Goal: Information Seeking & Learning: Learn about a topic

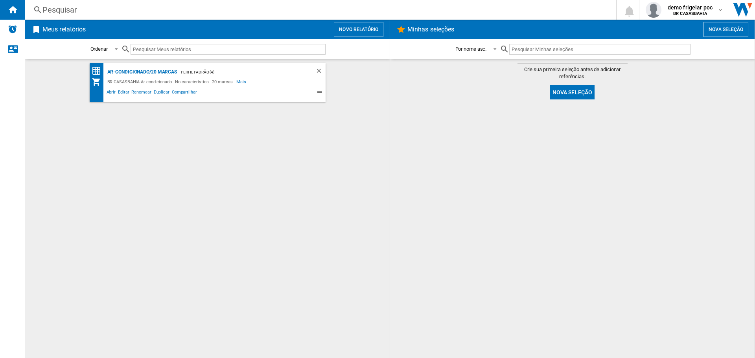
click at [131, 71] on div "Ar-condicionado/20 marcas" at bounding box center [141, 72] width 72 height 10
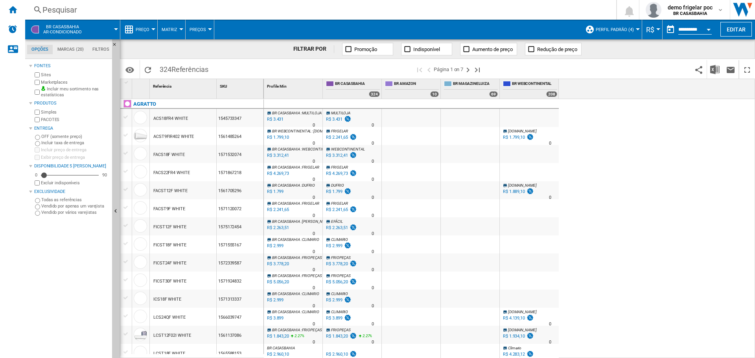
click at [277, 119] on div "R$ 3.431" at bounding box center [275, 120] width 18 height 8
drag, startPoint x: 322, startPoint y: 92, endPoint x: 338, endPoint y: 92, distance: 16.1
click at [338, 92] on div "Profile Min 1 [GEOGRAPHIC_DATA] 324 BR AMAZON 10 BR MAGAZINELUIZA 69 BR WEBCONT…" at bounding box center [411, 89] width 295 height 20
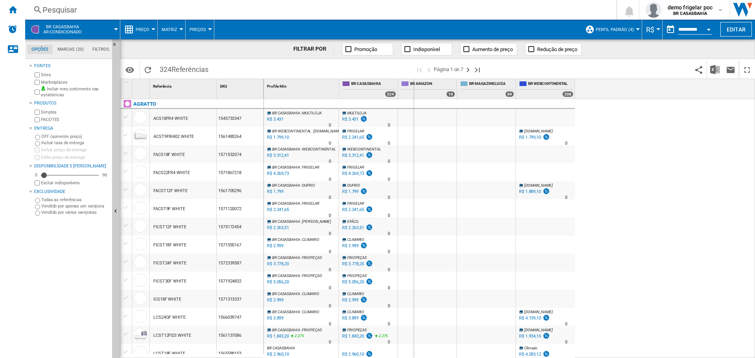
drag, startPoint x: 398, startPoint y: 86, endPoint x: 440, endPoint y: 87, distance: 42.1
click at [435, 87] on div "BR AMAZON 10" at bounding box center [427, 89] width 59 height 20
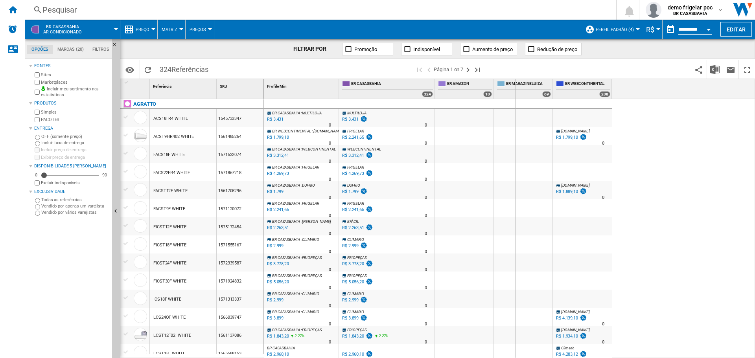
drag, startPoint x: 494, startPoint y: 90, endPoint x: 522, endPoint y: 89, distance: 28.0
click at [519, 90] on div "BR MAGAZINELUIZA 69" at bounding box center [523, 89] width 59 height 20
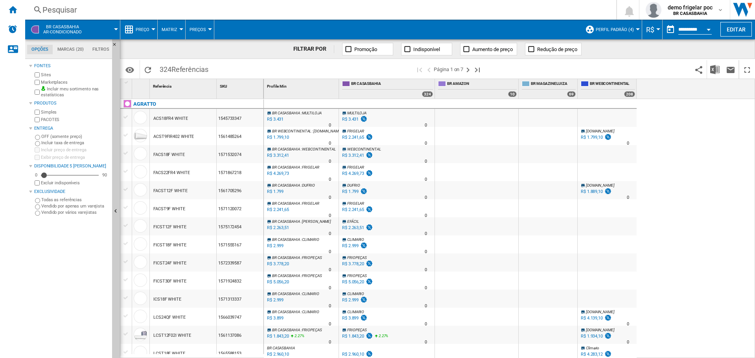
drag, startPoint x: 638, startPoint y: 83, endPoint x: 647, endPoint y: 83, distance: 9.4
click at [647, 83] on div "Profile Min 1 [GEOGRAPHIC_DATA] 324 BR AMAZON 10 BR MAGAZINELUIZA 69 BR WEBCONT…" at bounding box center [510, 89] width 492 height 20
drag, startPoint x: 636, startPoint y: 87, endPoint x: 661, endPoint y: 87, distance: 25.2
click at [661, 87] on div "Profile Min 1 [GEOGRAPHIC_DATA] 324 BR AMAZON 10 BR MAGAZINELUIZA 69 BR WEBCONT…" at bounding box center [510, 89] width 492 height 20
drag, startPoint x: 578, startPoint y: 87, endPoint x: 598, endPoint y: 87, distance: 20.1
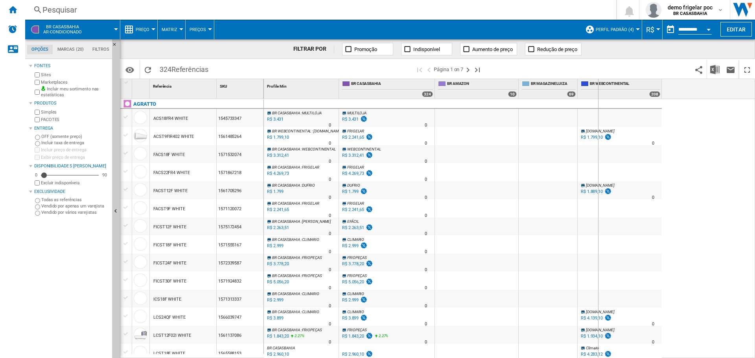
click at [598, 87] on div "BR WEBCONTINENTAL 208" at bounding box center [620, 89] width 84 height 20
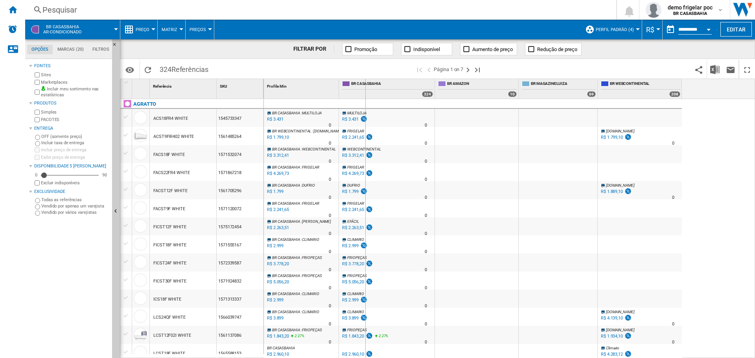
drag, startPoint x: 339, startPoint y: 86, endPoint x: 370, endPoint y: 90, distance: 31.3
click at [370, 90] on div "BR CASASBAHIA 324" at bounding box center [387, 89] width 96 height 20
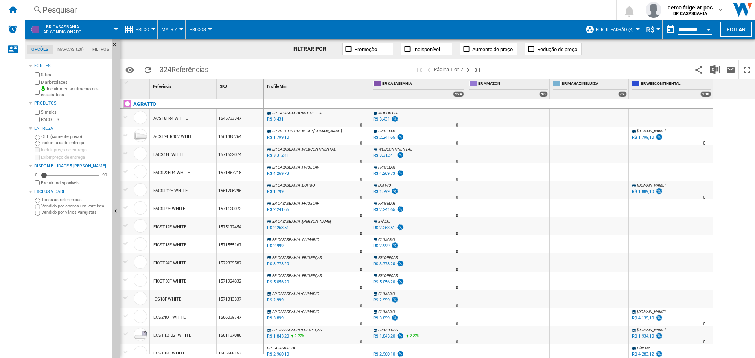
click at [265, 83] on div "Profile Min 1" at bounding box center [317, 89] width 106 height 20
drag, startPoint x: 262, startPoint y: 89, endPoint x: 283, endPoint y: 90, distance: 21.7
click at [283, 90] on div "1 Referência 1 SKU 1 AGRATTO ACS18FR4 WHITE 1545733347 ACST9FIR402 WHITE 156148…" at bounding box center [437, 218] width 635 height 279
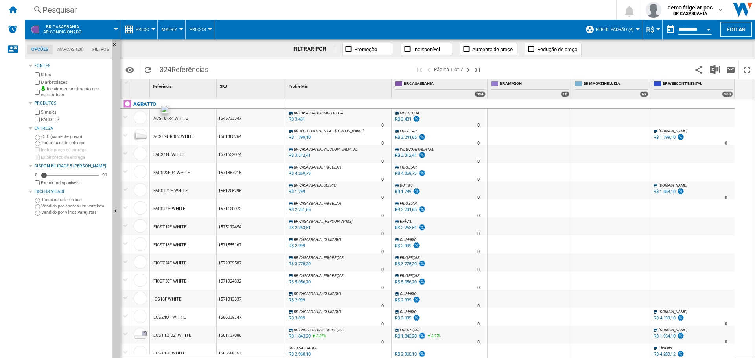
click at [147, 116] on div at bounding box center [140, 117] width 13 height 13
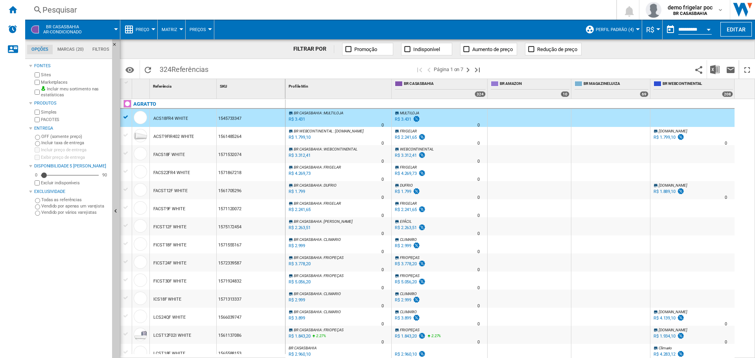
click at [157, 118] on div "ACS18FR4 WHITE" at bounding box center [170, 119] width 35 height 18
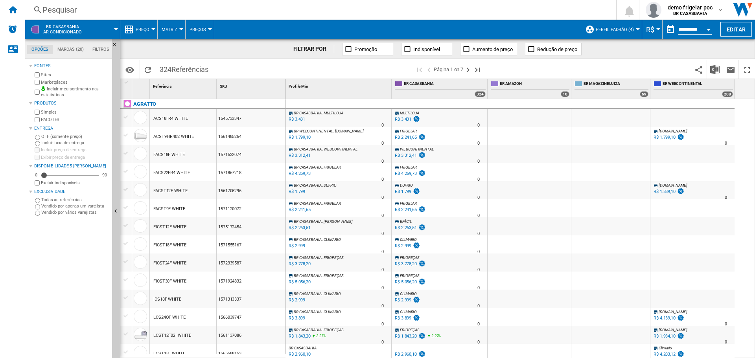
click at [165, 118] on div "ACS18FR4 WHITE" at bounding box center [170, 119] width 35 height 18
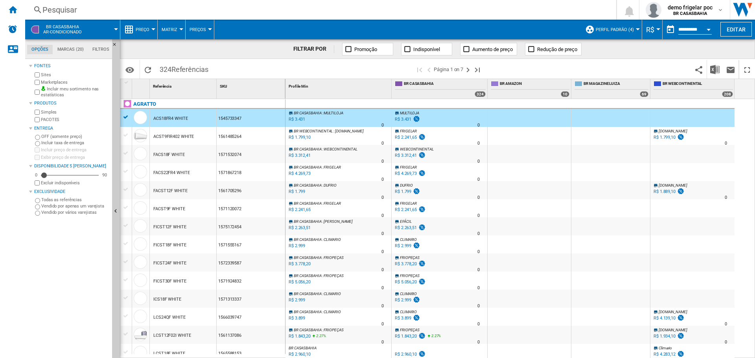
click at [172, 118] on div "ACS18FR4 WHITE" at bounding box center [170, 119] width 35 height 18
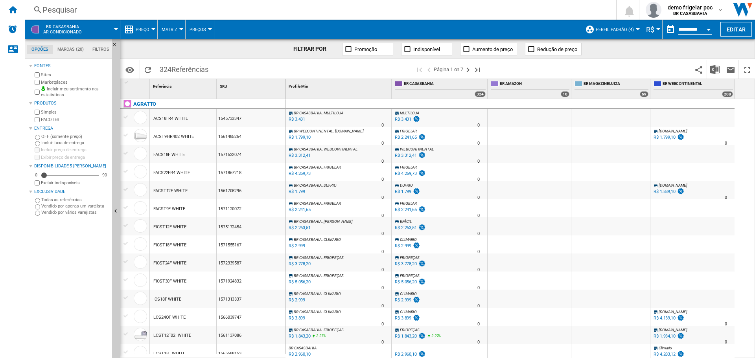
click at [172, 118] on div "ACS18FR4 WHITE" at bounding box center [170, 119] width 35 height 18
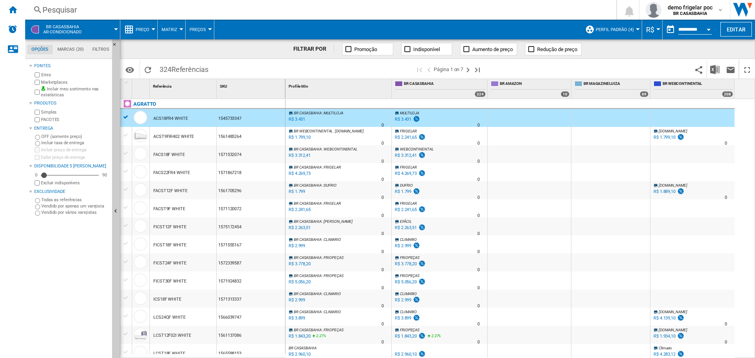
click at [172, 118] on div "ACS18FR4 WHITE" at bounding box center [170, 119] width 35 height 18
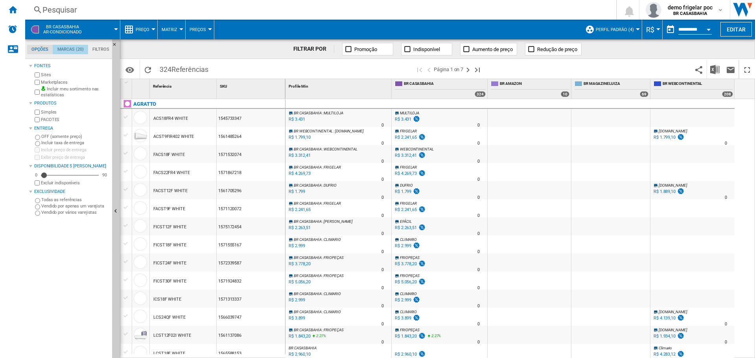
click at [70, 50] on md-tab-item "Marcas (20)" at bounding box center [70, 49] width 35 height 9
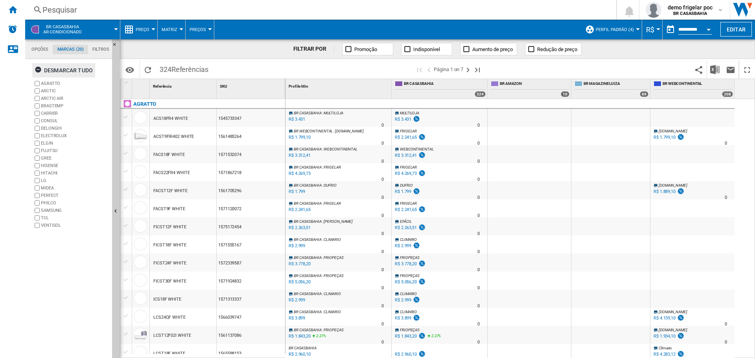
click at [38, 70] on ng-md-icon "button" at bounding box center [39, 70] width 9 height 9
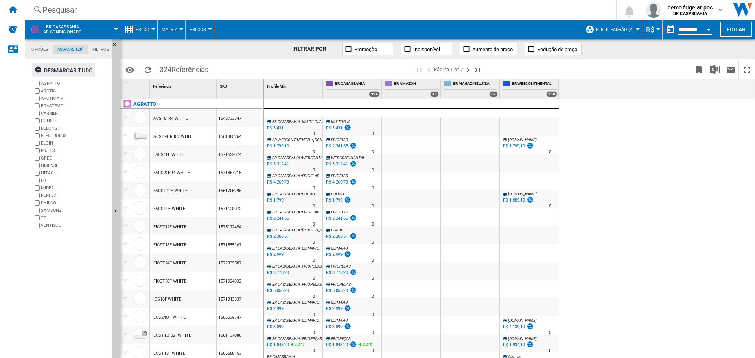
click at [39, 68] on ng-md-icon "button" at bounding box center [39, 70] width 9 height 9
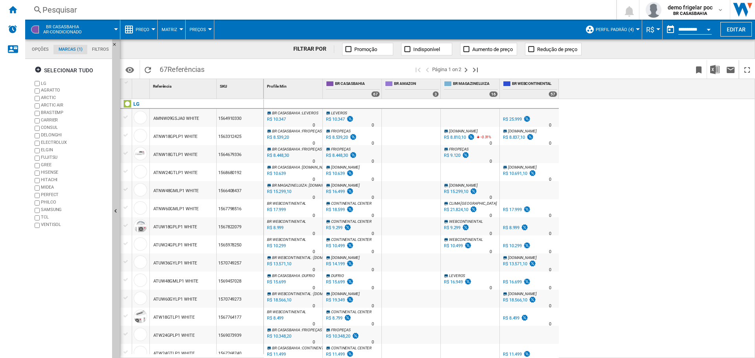
click at [181, 120] on div "AMNW09GSJA0 WHITE" at bounding box center [176, 119] width 46 height 18
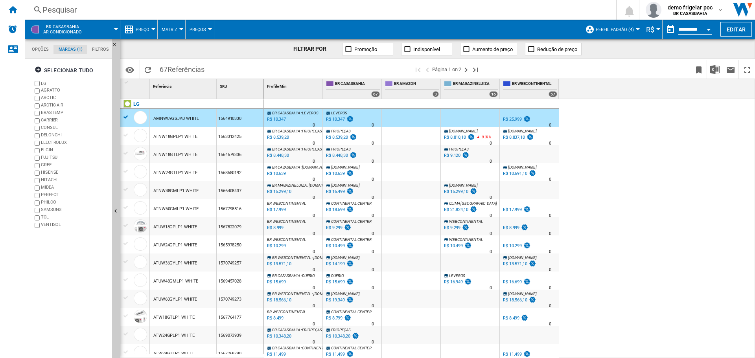
click at [165, 115] on div "AMNW09GSJA0 WHITE" at bounding box center [176, 119] width 46 height 18
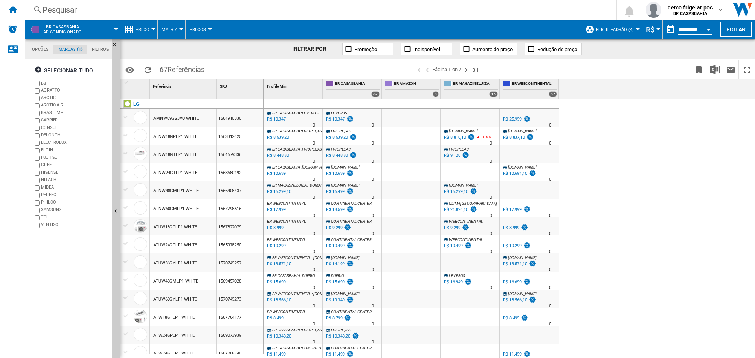
click at [162, 117] on div "AMNW09GSJA0 WHITE" at bounding box center [176, 119] width 46 height 18
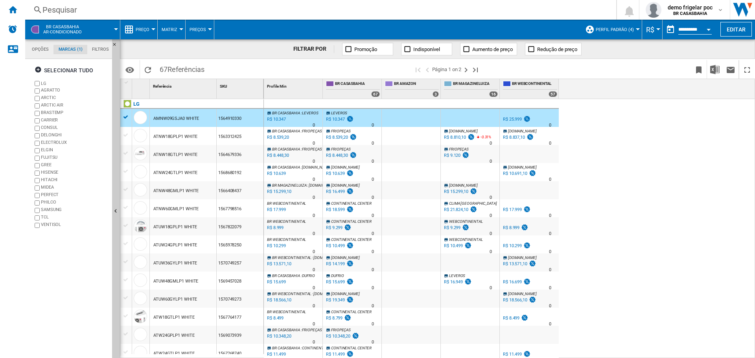
click at [162, 117] on div "AMNW09GSJA0 WHITE" at bounding box center [176, 119] width 46 height 18
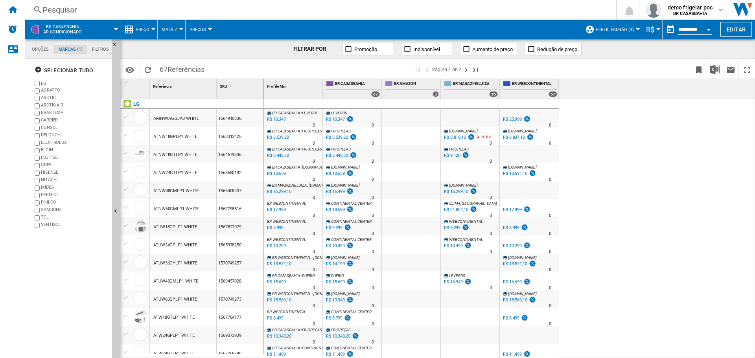
click at [181, 118] on div "AMNW09GSJA0 WHITE" at bounding box center [176, 119] width 46 height 18
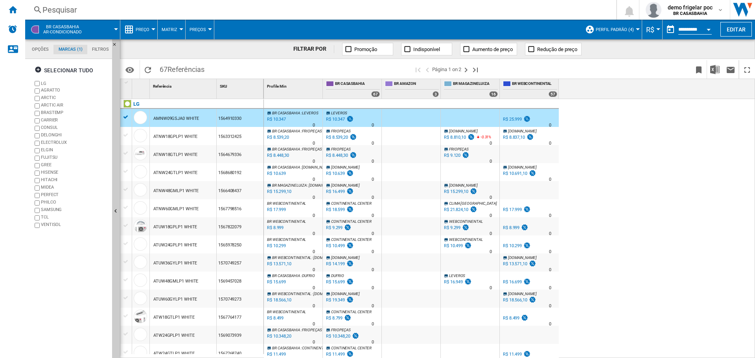
click at [181, 118] on div "AMNW09GSJA0 WHITE" at bounding box center [176, 119] width 46 height 18
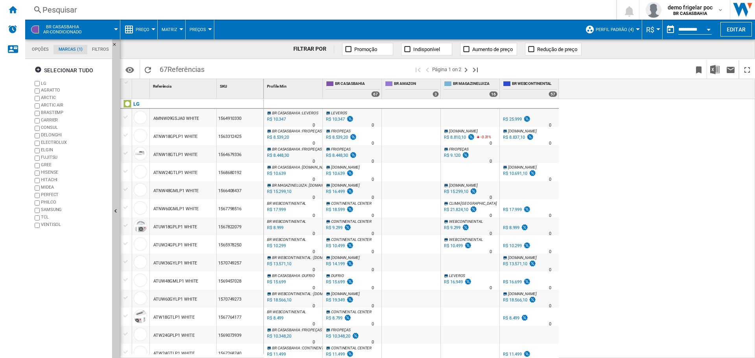
click at [181, 118] on div "AMNW09GSJA0 WHITE" at bounding box center [176, 119] width 46 height 18
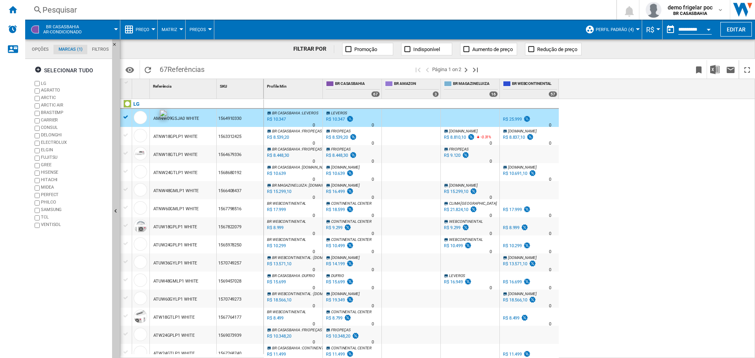
click at [138, 118] on div at bounding box center [140, 117] width 13 height 13
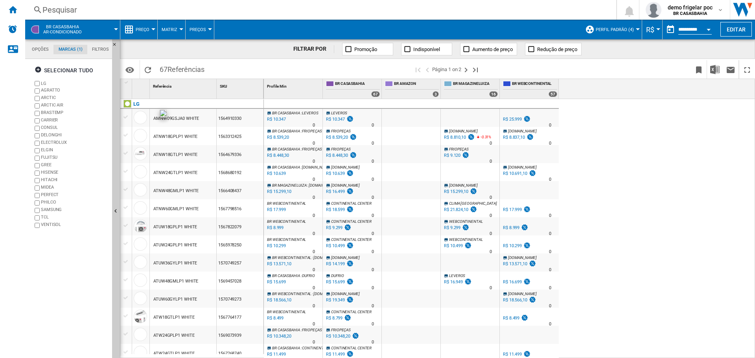
click at [138, 118] on div at bounding box center [140, 117] width 13 height 13
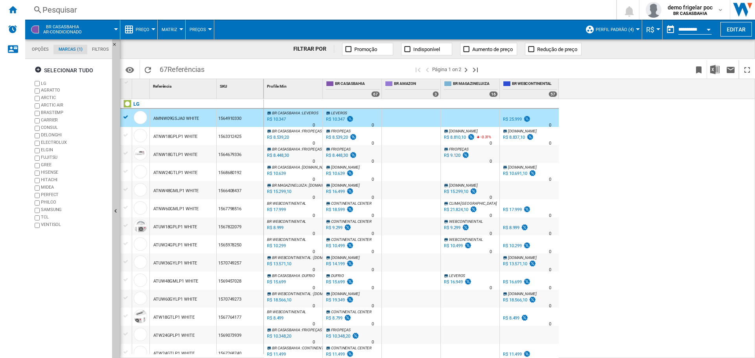
click at [126, 119] on div at bounding box center [126, 117] width 8 height 7
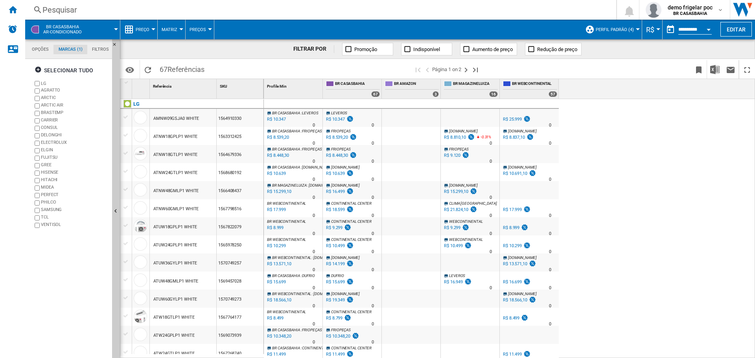
click at [124, 116] on div at bounding box center [126, 117] width 8 height 7
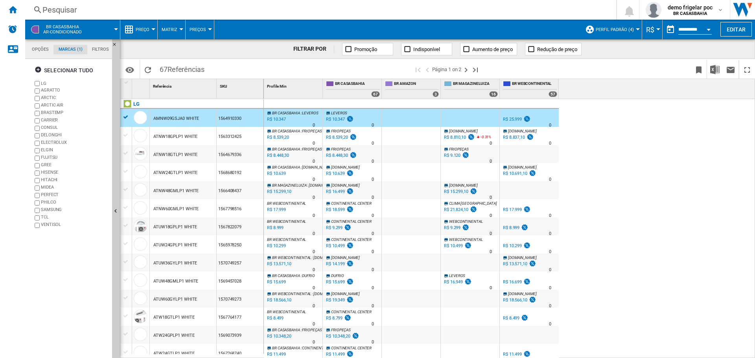
click at [547, 118] on div "BR WEBCONTINENTAL +151.3 % R$ 25.999 % N/A 0 BR WEBCONTINENTAL" at bounding box center [530, 120] width 56 height 18
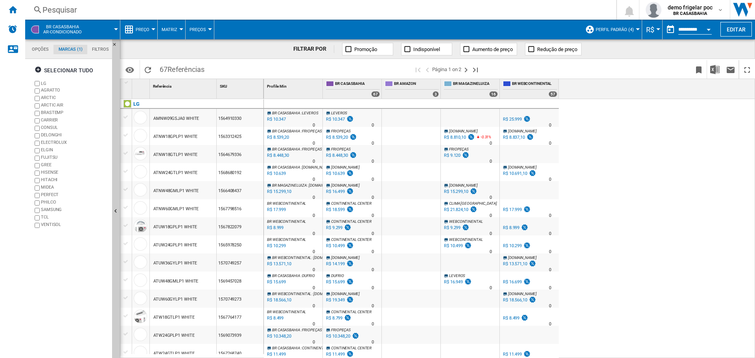
click at [294, 121] on div "%" at bounding box center [292, 120] width 4 height 9
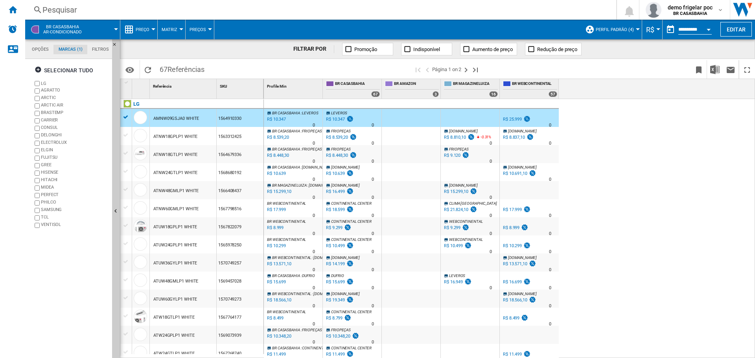
click at [279, 118] on div "R$ 10.347" at bounding box center [276, 120] width 20 height 8
click at [183, 123] on div "AMNW09GSJA0 WHITE" at bounding box center [176, 119] width 46 height 18
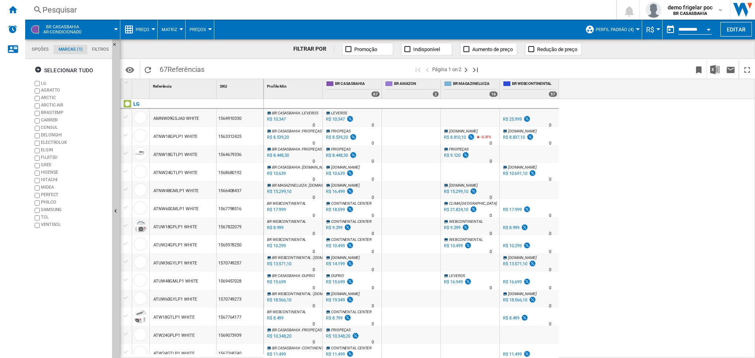
click at [180, 119] on div "AMNW09GSJA0 WHITE" at bounding box center [176, 119] width 46 height 18
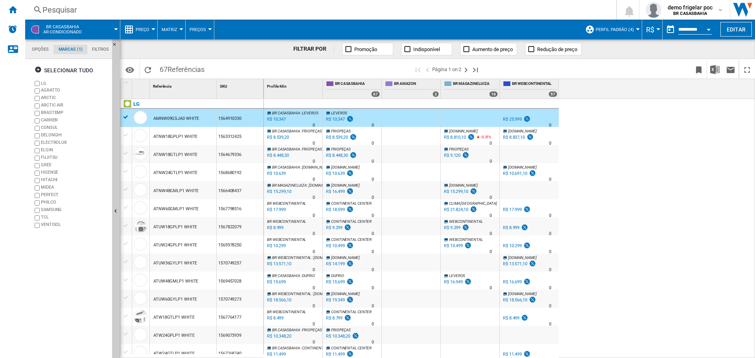
click at [177, 118] on div "AMNW09GSJA0 WHITE" at bounding box center [176, 119] width 46 height 18
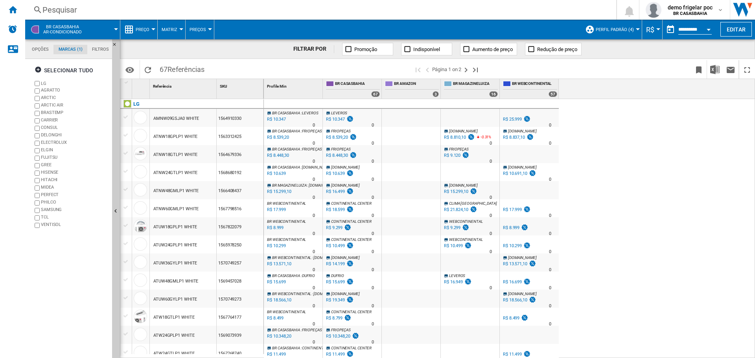
click at [177, 118] on div "AMNW09GSJA0 WHITE" at bounding box center [176, 119] width 46 height 18
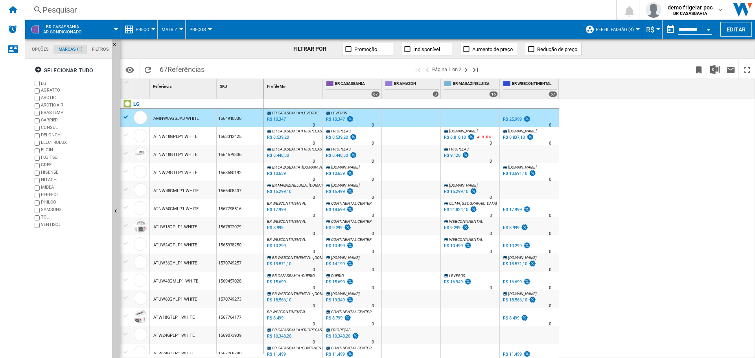
click at [177, 118] on div "AMNW09GSJA0 WHITE" at bounding box center [176, 119] width 46 height 18
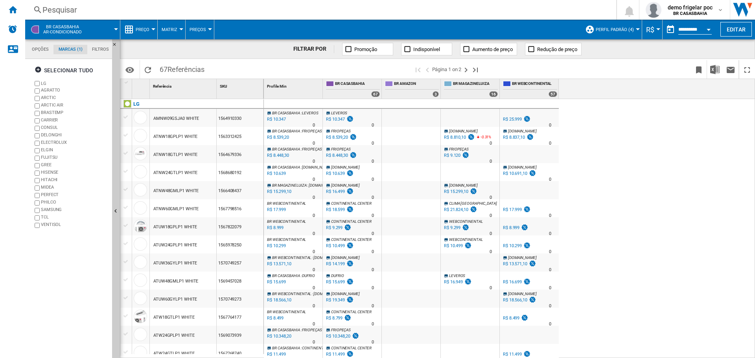
click at [177, 118] on div "AMNW09GSJA0 WHITE" at bounding box center [176, 119] width 46 height 18
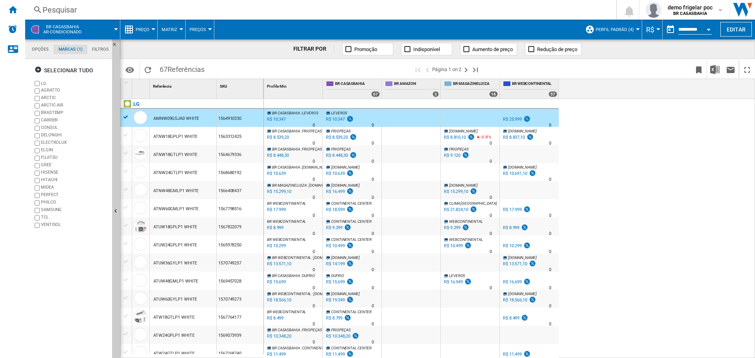
click at [177, 118] on div "AMNW09GSJA0 WHITE" at bounding box center [176, 119] width 46 height 18
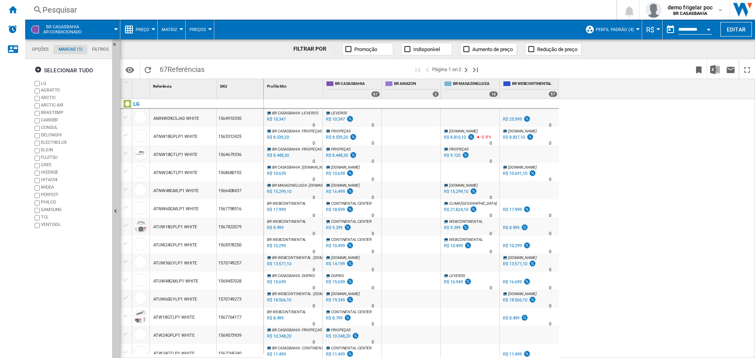
click at [177, 118] on div "AMNW09GSJA0 WHITE" at bounding box center [176, 119] width 46 height 18
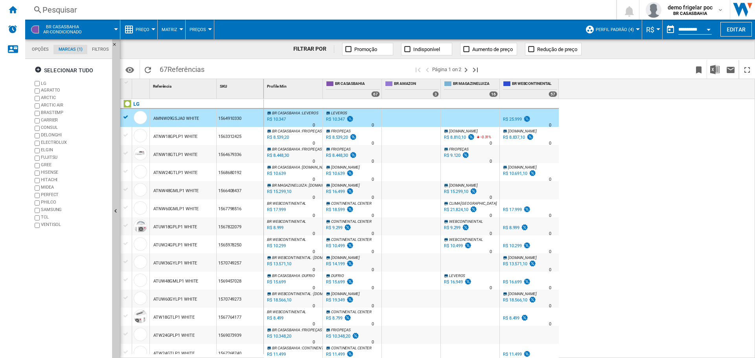
click at [177, 118] on div "AMNW09GSJA0 WHITE" at bounding box center [176, 119] width 46 height 18
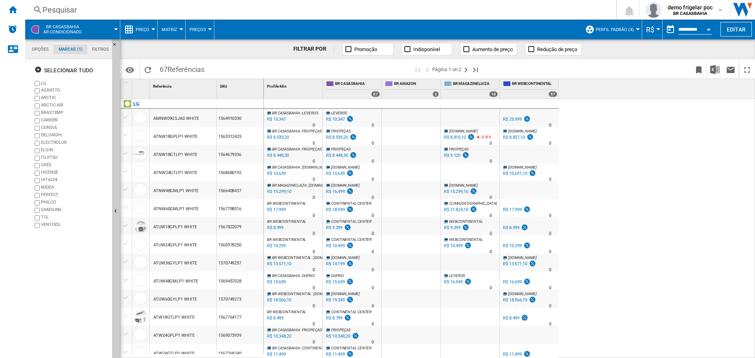
click at [177, 118] on div "AMNW09GSJA0 WHITE" at bounding box center [176, 119] width 46 height 18
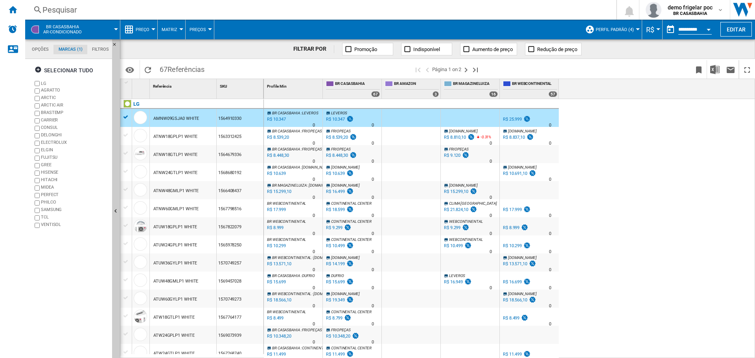
click at [177, 118] on div "AMNW09GSJA0 WHITE" at bounding box center [176, 119] width 46 height 18
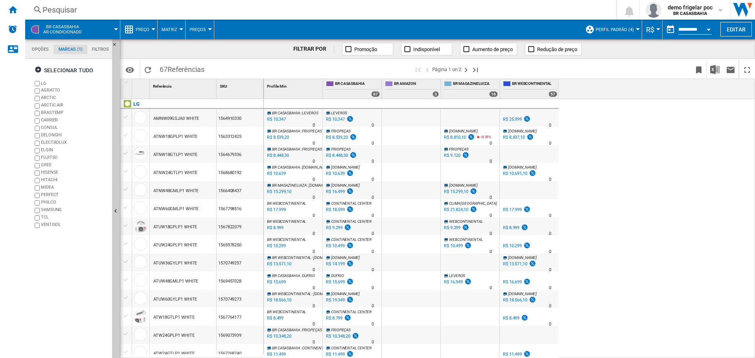
click at [177, 118] on div "AMNW09GSJA0 WHITE" at bounding box center [176, 119] width 46 height 18
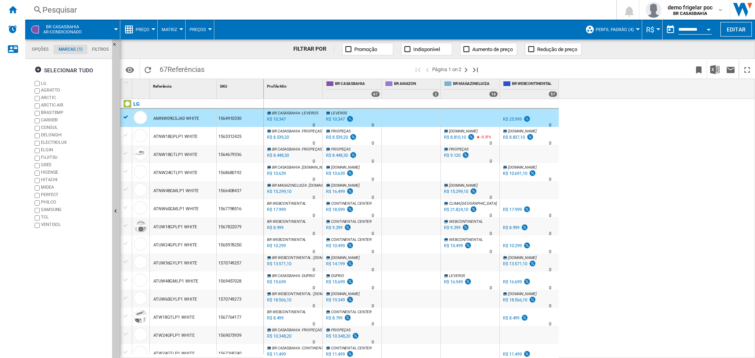
click at [282, 119] on div "R$ 10.347" at bounding box center [276, 120] width 20 height 8
click at [147, 29] on span "Preço" at bounding box center [143, 29] width 14 height 5
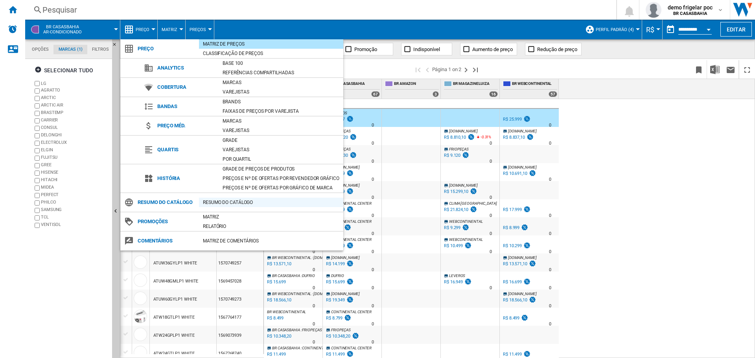
click at [229, 205] on div "Resumo do catálogo" at bounding box center [271, 203] width 144 height 8
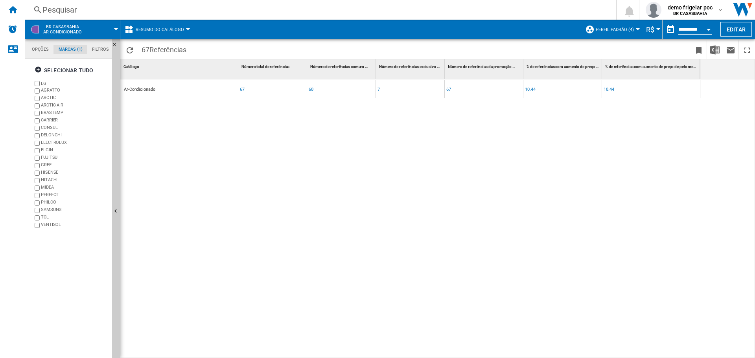
click at [145, 28] on span "Resumo do catálogo" at bounding box center [160, 29] width 48 height 5
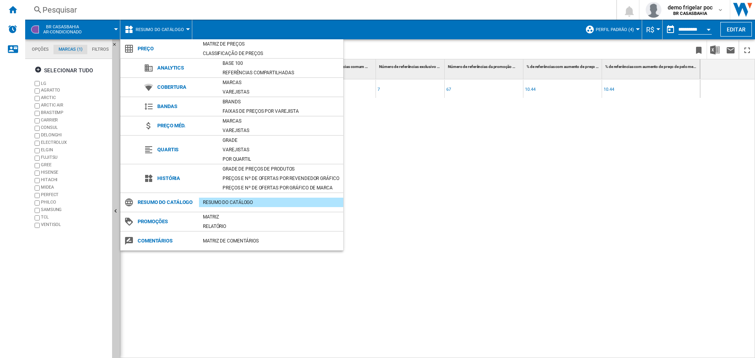
click at [215, 205] on div "Resumo do catálogo" at bounding box center [271, 203] width 144 height 8
click at [240, 110] on div "Faixas de preços por varejista" at bounding box center [281, 111] width 125 height 8
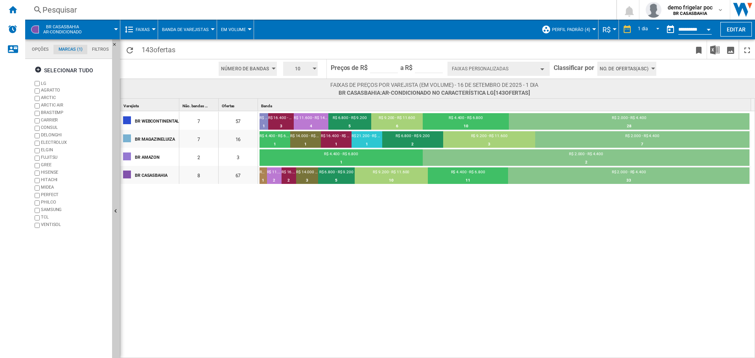
click at [167, 28] on span "Banda de Varejistas" at bounding box center [185, 29] width 47 height 5
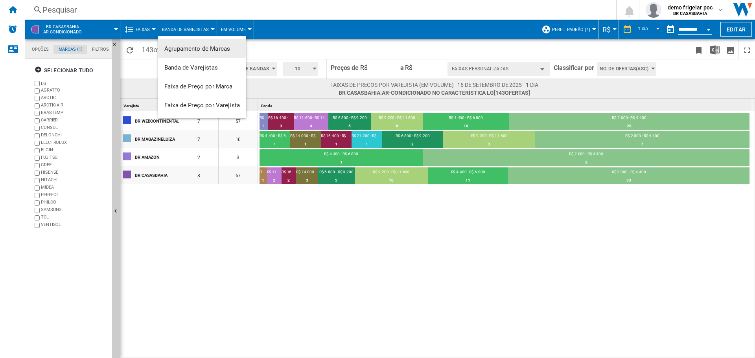
click at [145, 28] on md-backdrop at bounding box center [377, 179] width 755 height 358
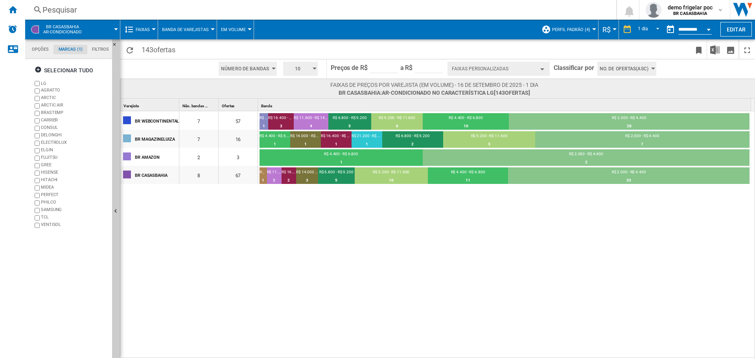
click at [145, 28] on span "Faixas" at bounding box center [143, 29] width 14 height 5
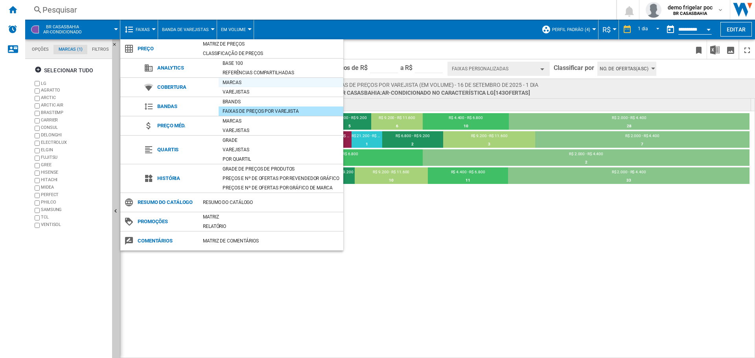
click at [233, 82] on div "Marcas" at bounding box center [281, 83] width 125 height 8
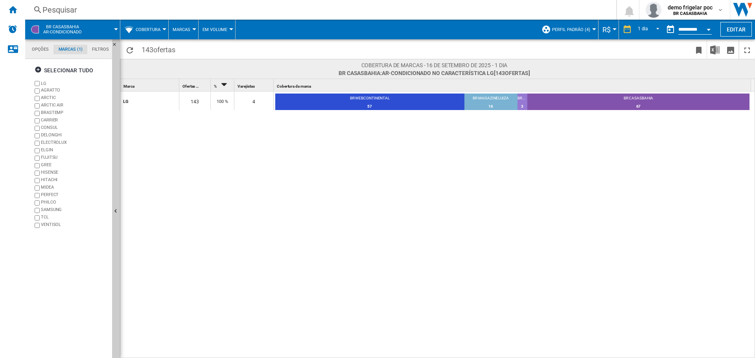
click at [189, 33] on button "Marcas" at bounding box center [184, 30] width 22 height 20
click at [155, 33] on md-backdrop at bounding box center [377, 179] width 755 height 358
click at [157, 25] on button "Cobertura" at bounding box center [150, 30] width 29 height 20
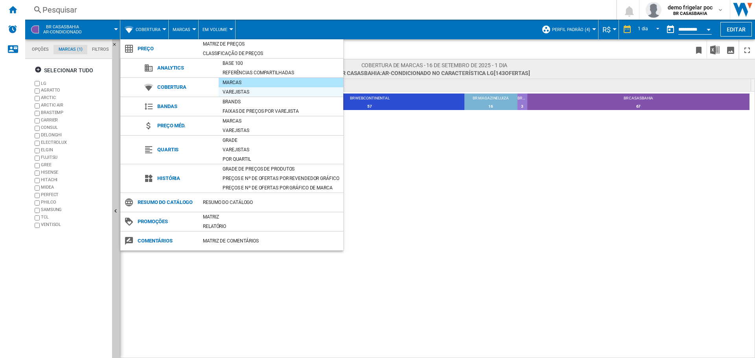
click at [232, 95] on div "Varejistas" at bounding box center [281, 92] width 125 height 8
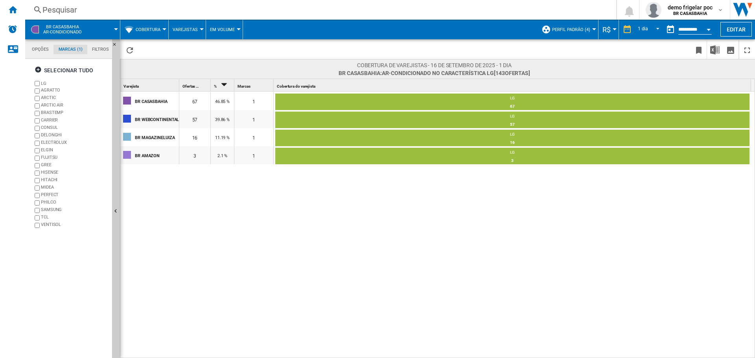
click at [162, 30] on div at bounding box center [164, 29] width 4 height 2
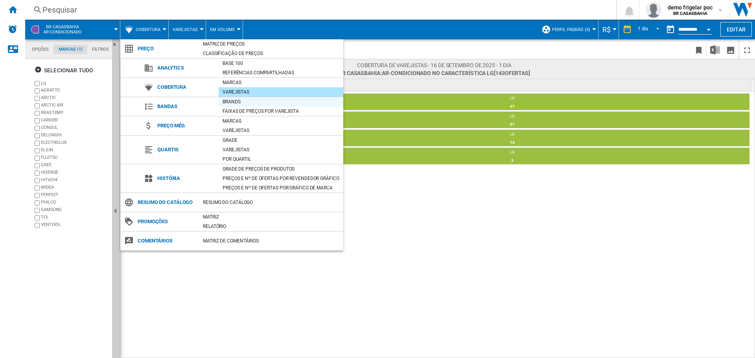
click at [234, 100] on div "Brands" at bounding box center [281, 102] width 125 height 8
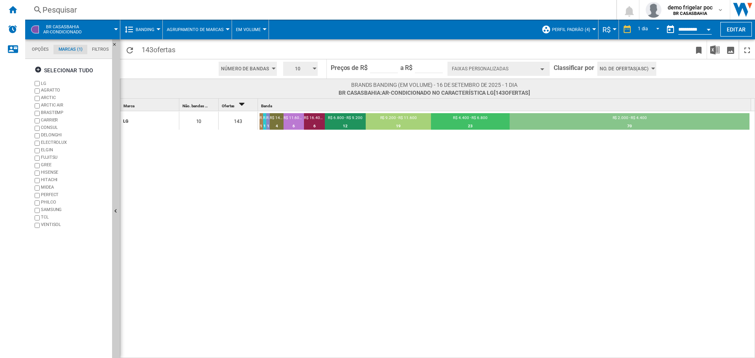
click at [159, 30] on div at bounding box center [159, 29] width 4 height 2
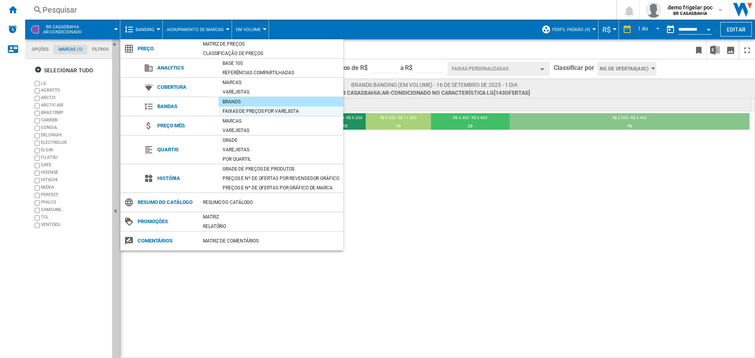
click at [240, 112] on div "Faixas de preços por varejista" at bounding box center [281, 111] width 125 height 8
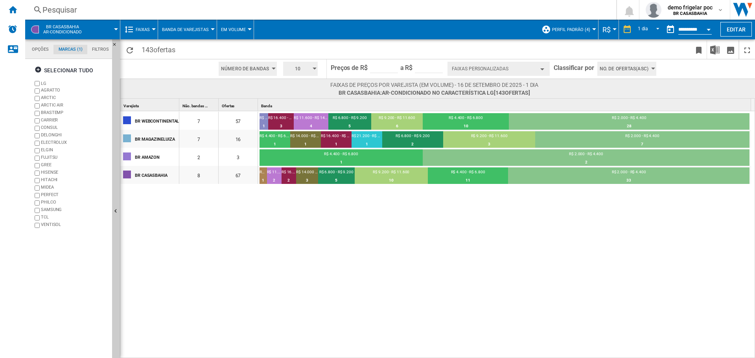
click at [174, 28] on span "Banda de Varejistas" at bounding box center [185, 29] width 47 height 5
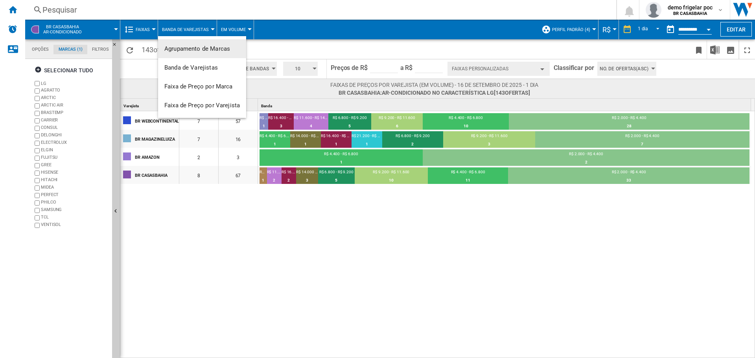
click at [149, 27] on md-backdrop at bounding box center [377, 179] width 755 height 358
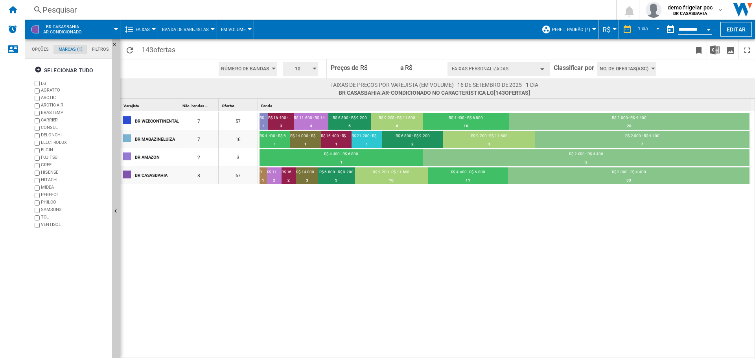
click at [152, 28] on button "Faixas" at bounding box center [145, 30] width 18 height 20
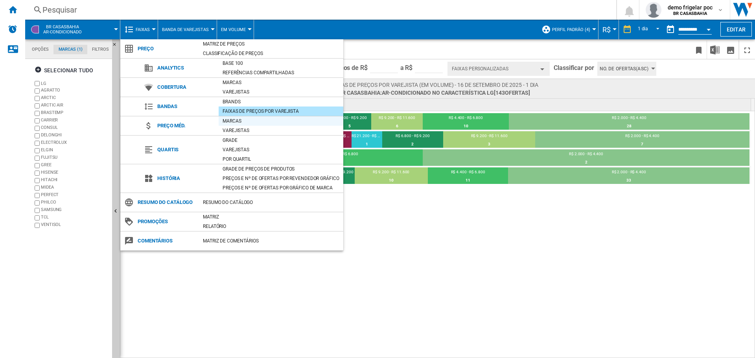
click at [233, 119] on div "Marcas" at bounding box center [281, 121] width 125 height 8
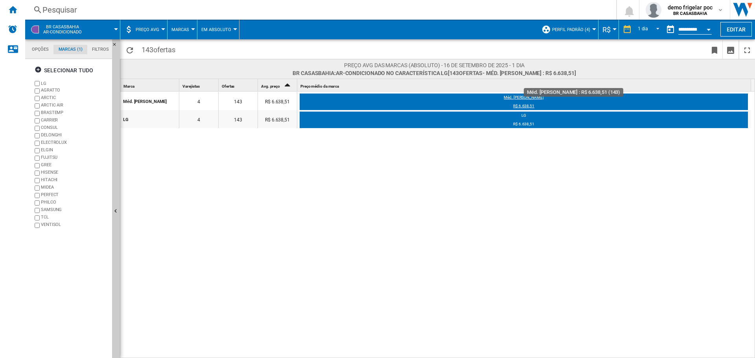
click at [517, 98] on div "Méd. [PERSON_NAME]" at bounding box center [524, 99] width 449 height 8
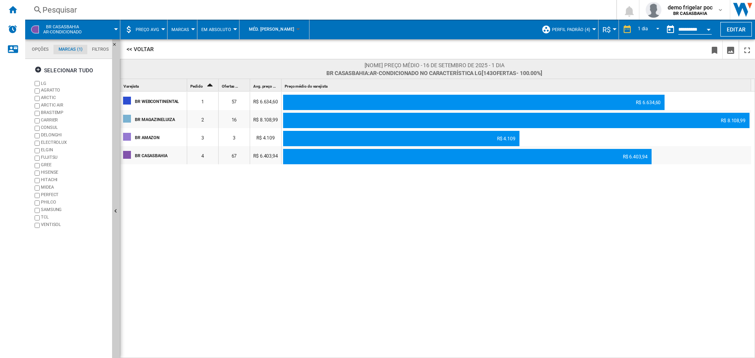
click at [270, 31] on span "Méd. [PERSON_NAME]" at bounding box center [271, 29] width 45 height 14
click at [253, 52] on span "LG" at bounding box center [251, 51] width 6 height 6
click at [220, 28] on span "Em Absoluto" at bounding box center [216, 29] width 30 height 5
click at [210, 52] on span "Em Absoluto" at bounding box center [220, 48] width 35 height 7
click at [222, 30] on span "Em Absoluto" at bounding box center [216, 29] width 30 height 5
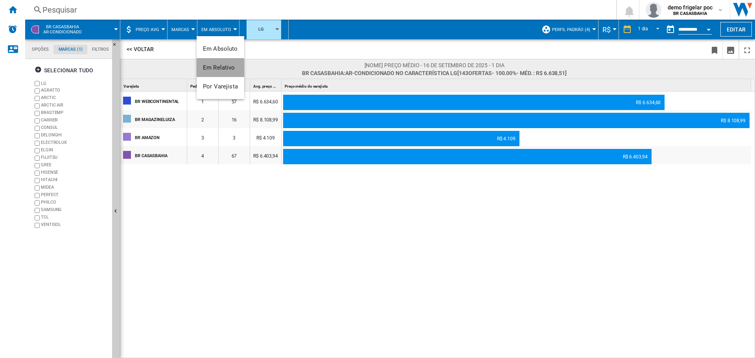
click at [218, 70] on span "Em Relativo" at bounding box center [219, 67] width 32 height 7
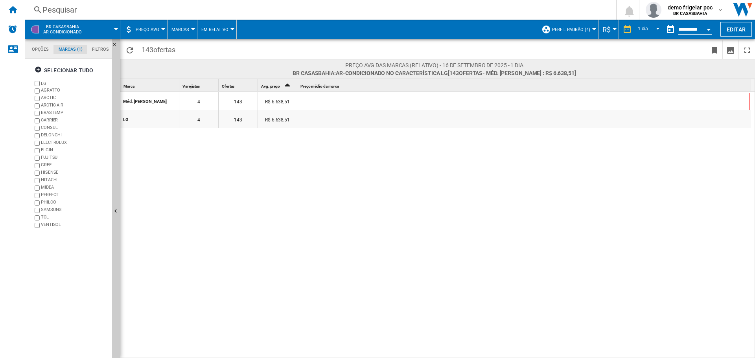
click at [211, 28] on span "Em Relativo" at bounding box center [214, 29] width 27 height 5
click at [175, 27] on md-backdrop at bounding box center [377, 179] width 755 height 358
click at [178, 28] on span "Marcas" at bounding box center [181, 29] width 18 height 5
click at [156, 26] on md-backdrop at bounding box center [377, 179] width 755 height 358
click at [156, 30] on span "Preço AVG" at bounding box center [148, 29] width 24 height 5
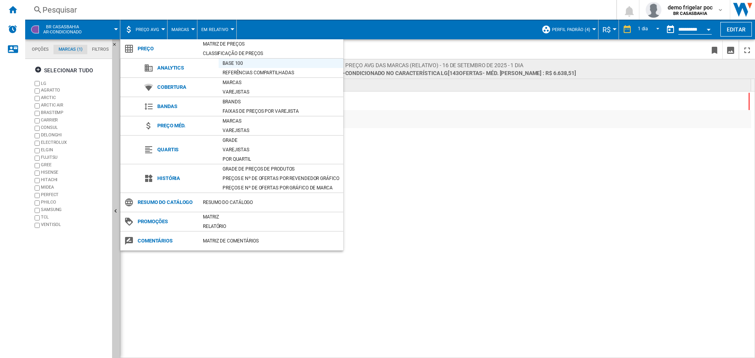
click at [233, 62] on div "Base 100" at bounding box center [281, 63] width 125 height 8
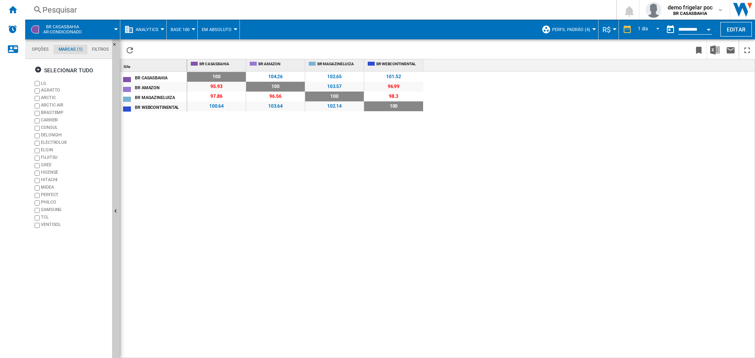
click at [156, 28] on span "Analytics" at bounding box center [147, 29] width 23 height 5
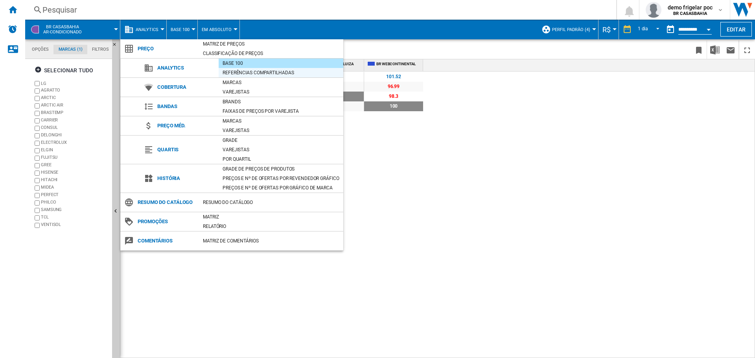
click at [246, 71] on div "Referências compartilhadas" at bounding box center [281, 73] width 125 height 8
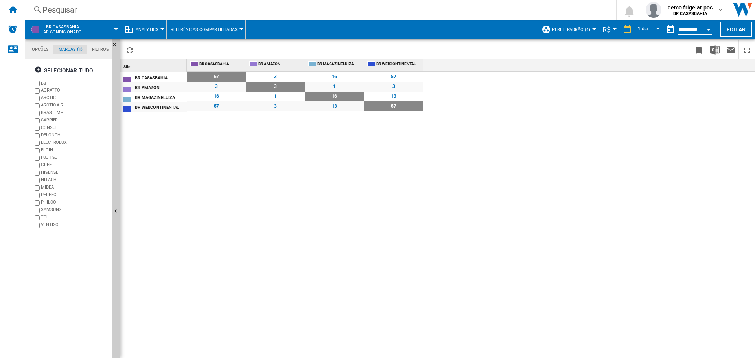
click at [146, 87] on div "BR AMAZON" at bounding box center [161, 87] width 52 height 8
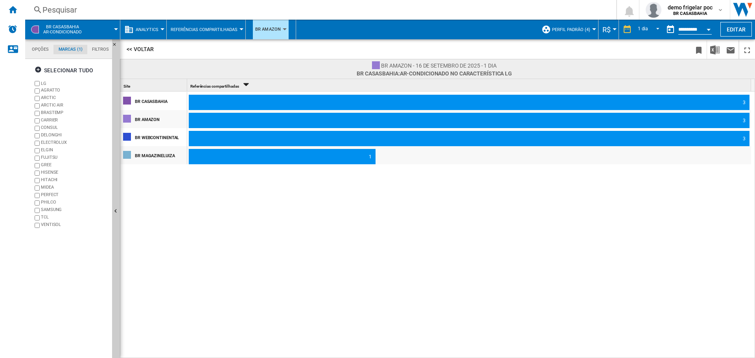
click at [152, 29] on span "Analytics" at bounding box center [147, 29] width 23 height 5
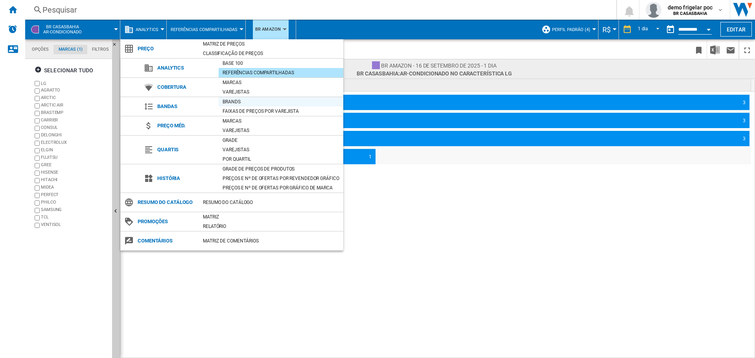
click at [227, 100] on div "Brands" at bounding box center [281, 102] width 125 height 8
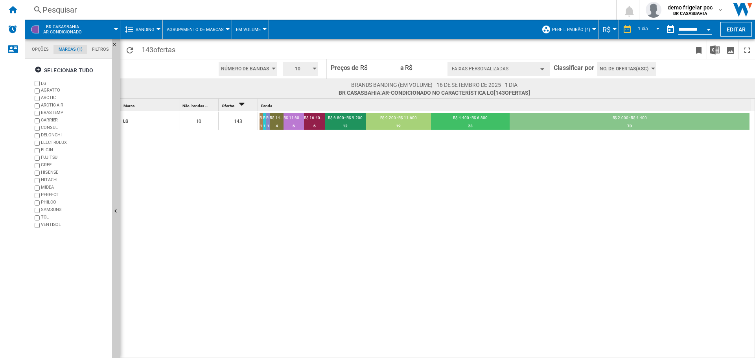
click at [138, 31] on span "Banding" at bounding box center [145, 29] width 19 height 5
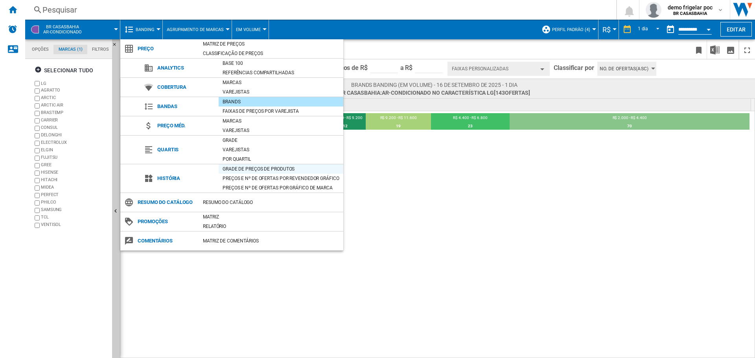
click at [235, 170] on div "Grade de preços de produtos" at bounding box center [281, 169] width 125 height 8
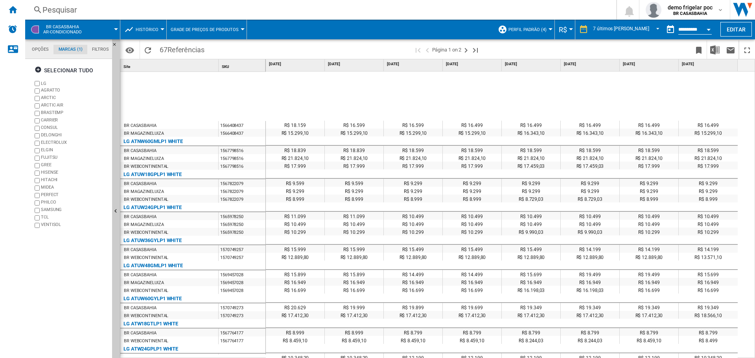
scroll to position [148, 0]
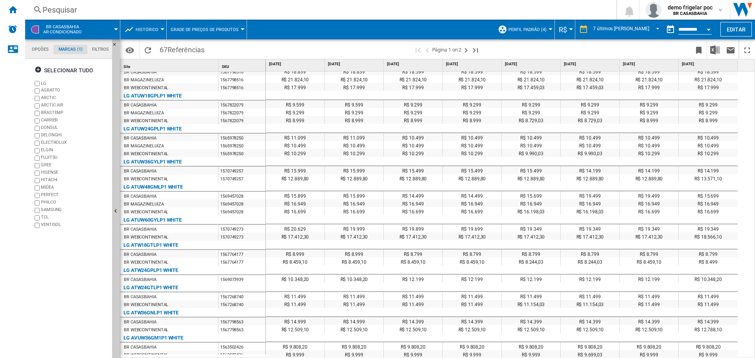
click at [140, 221] on div "LG ATUW60GYLP1 WHITE" at bounding box center [153, 220] width 58 height 9
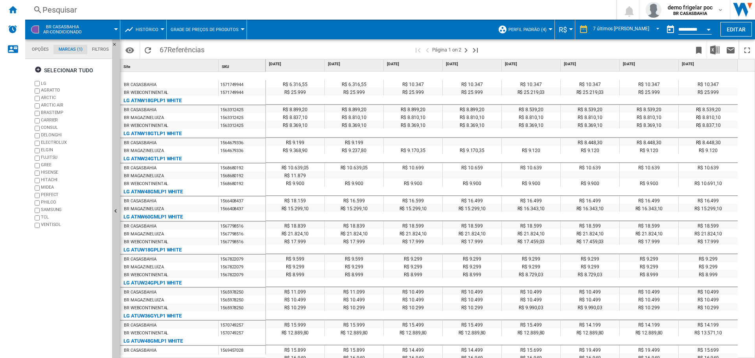
scroll to position [30, 0]
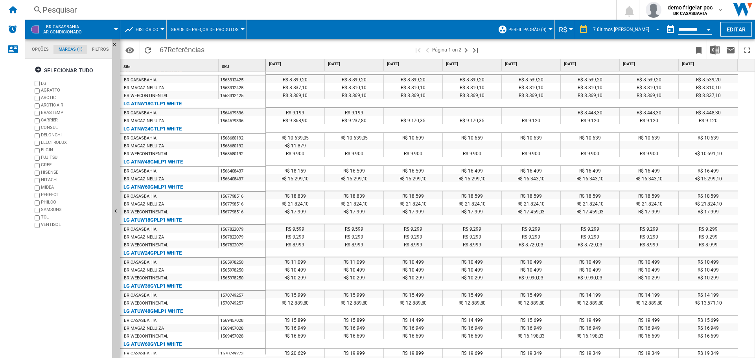
click at [624, 27] on div "7 últimos [PERSON_NAME]" at bounding box center [621, 30] width 56 height 6
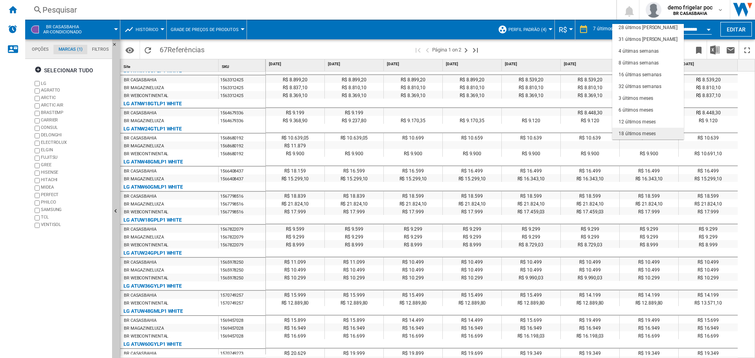
scroll to position [50, 0]
click at [628, 133] on div "18 últimos meses" at bounding box center [637, 134] width 37 height 7
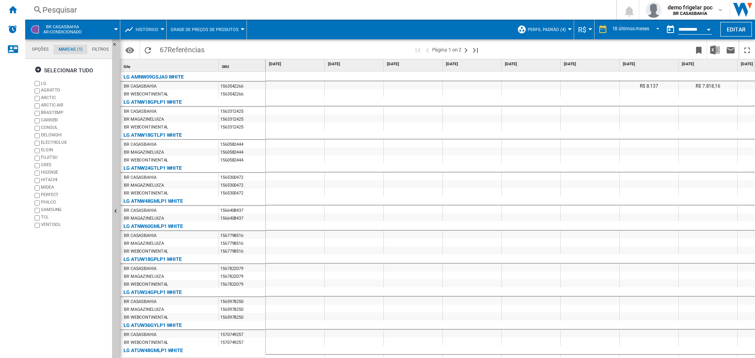
click at [687, 24] on md-datepicker "**********" at bounding box center [691, 30] width 56 height 16
click at [688, 28] on input "**********" at bounding box center [695, 30] width 33 height 7
click at [709, 29] on div "Open calendar" at bounding box center [709, 30] width 4 height 2
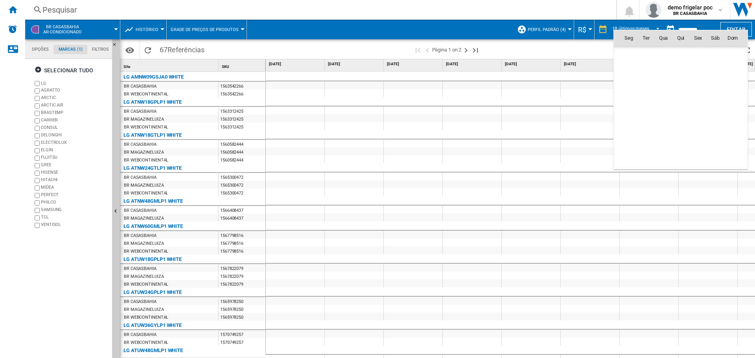
scroll to position [3754, 0]
click at [595, 41] on div at bounding box center [377, 179] width 755 height 358
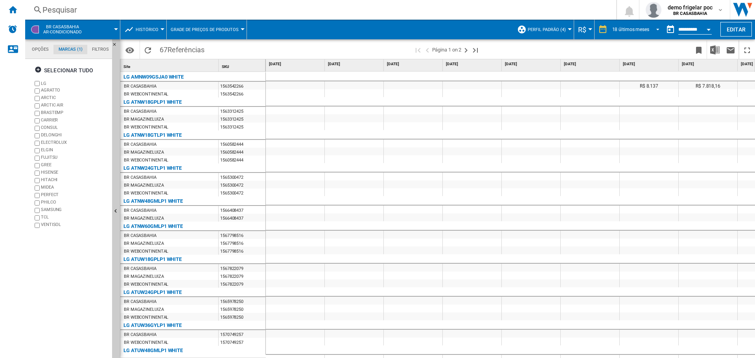
click at [632, 29] on div "18 últimos meses" at bounding box center [631, 30] width 37 height 6
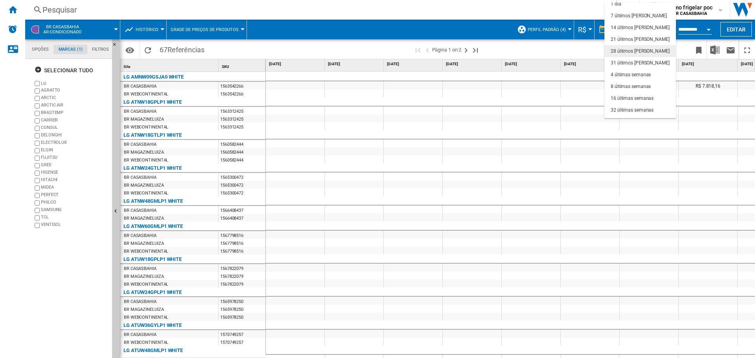
scroll to position [0, 0]
click at [637, 18] on div "7 últimos [PERSON_NAME]" at bounding box center [639, 20] width 56 height 7
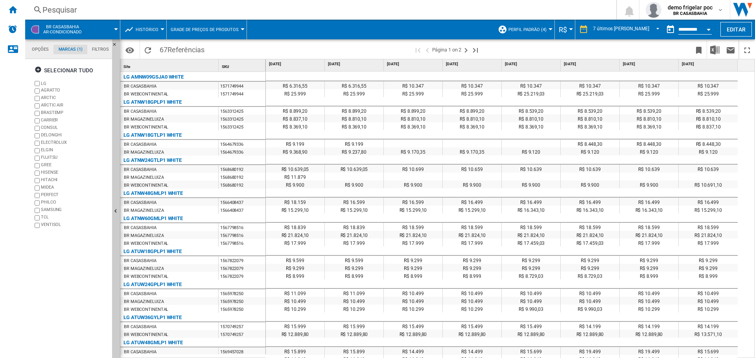
click at [547, 27] on span "Perfil padrão (4)" at bounding box center [528, 29] width 38 height 5
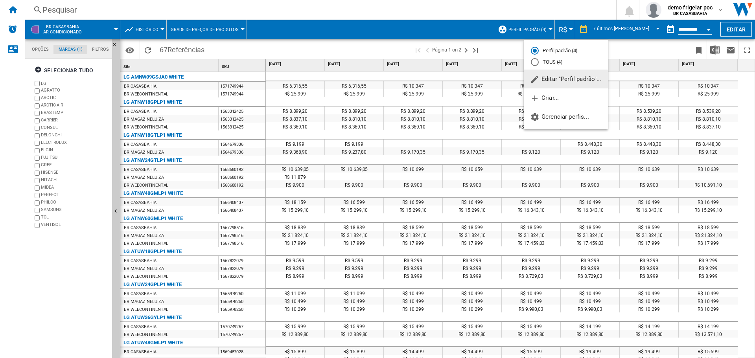
click at [484, 29] on md-backdrop at bounding box center [377, 179] width 755 height 358
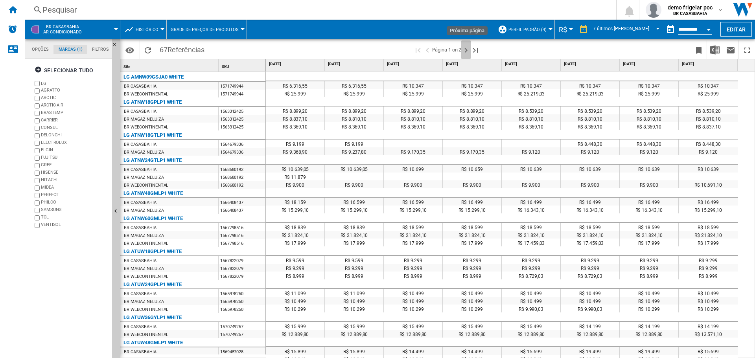
click at [469, 49] on ng-md-icon "Próxima página" at bounding box center [466, 50] width 9 height 9
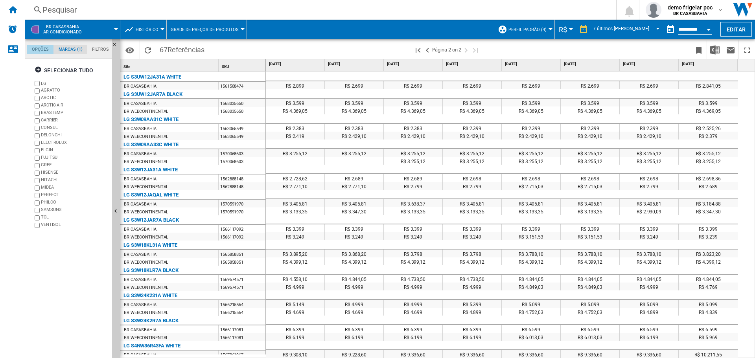
click at [39, 46] on md-tab-item "Opções" at bounding box center [40, 49] width 26 height 9
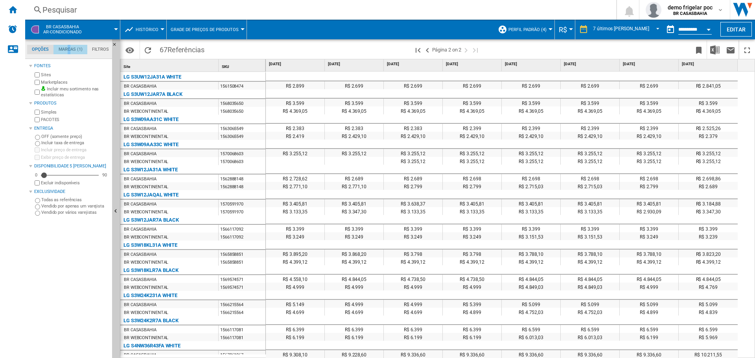
click at [70, 45] on md-tab-item "Marcas (1)" at bounding box center [71, 49] width 34 height 9
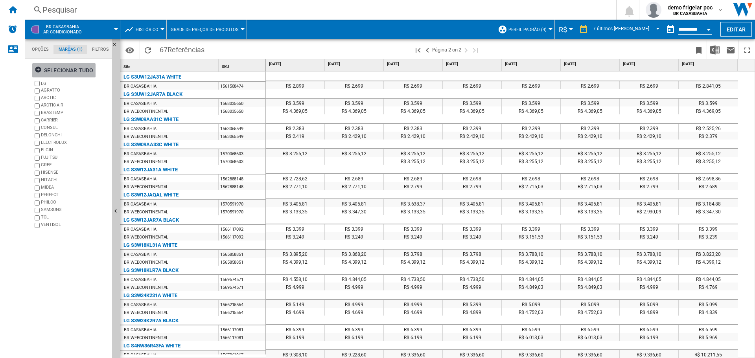
click at [36, 69] on ng-md-icon "button" at bounding box center [39, 70] width 9 height 9
click at [42, 48] on md-tab-item "Opções" at bounding box center [40, 49] width 26 height 9
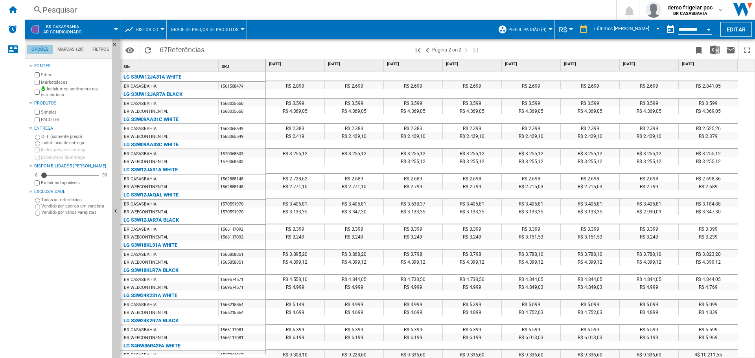
scroll to position [9, 0]
click at [137, 28] on span "Histórico" at bounding box center [147, 29] width 23 height 5
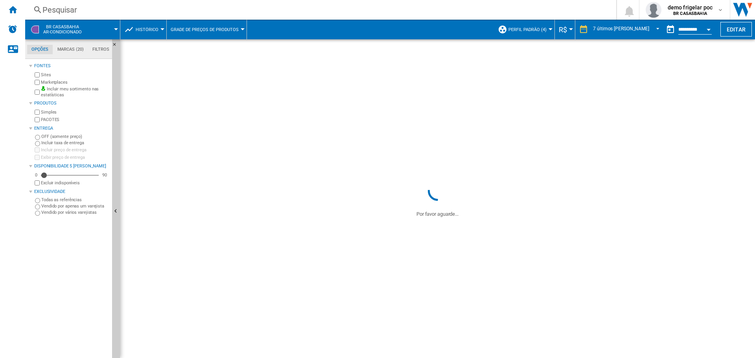
click at [149, 33] on button "Histórico" at bounding box center [149, 30] width 27 height 20
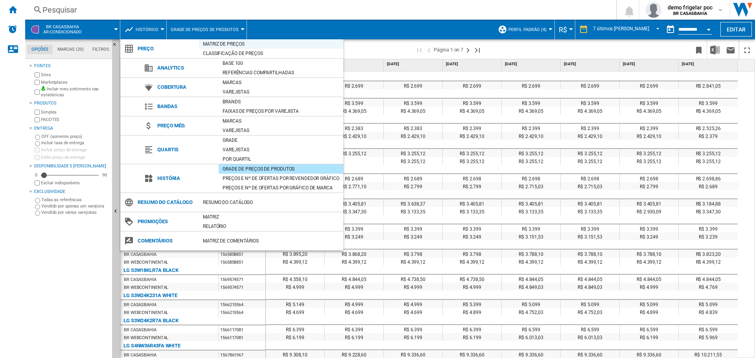
click at [218, 44] on div "Matriz de preços" at bounding box center [271, 44] width 144 height 8
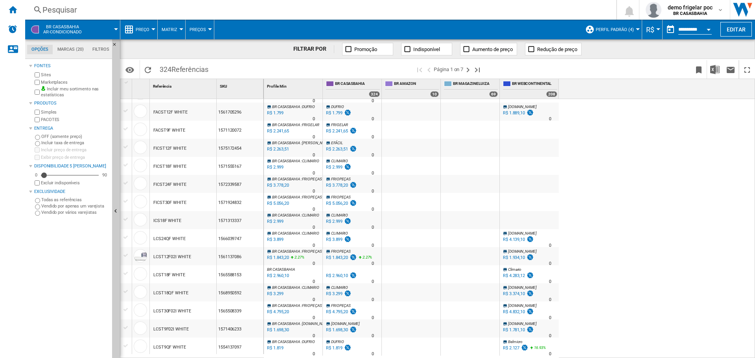
scroll to position [39, 0]
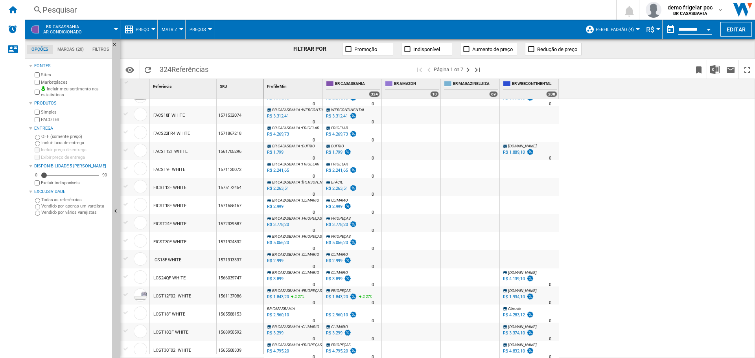
click at [349, 50] on ng-md-icon at bounding box center [349, 49] width 8 height 8
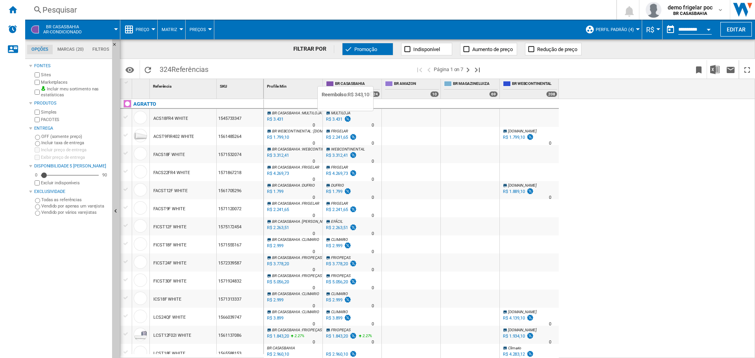
drag, startPoint x: 361, startPoint y: 128, endPoint x: 348, endPoint y: 120, distance: 15.9
click at [348, 120] on img at bounding box center [348, 119] width 8 height 7
click at [66, 146] on label "Incluir taxa de entrega" at bounding box center [75, 143] width 68 height 6
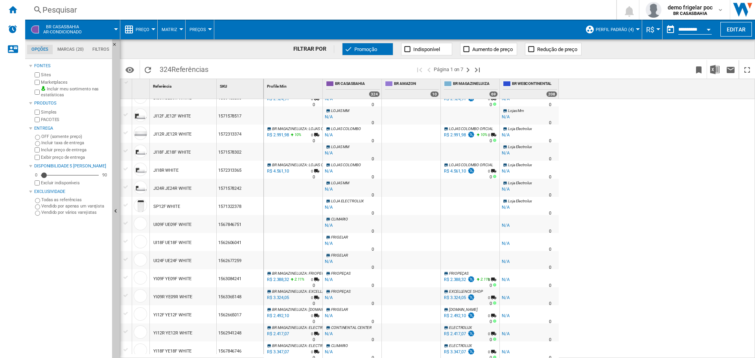
scroll to position [712, 0]
drag, startPoint x: 329, startPoint y: 88, endPoint x: 343, endPoint y: 89, distance: 14.2
click at [343, 89] on div "BR CASASBAHIA 324" at bounding box center [352, 89] width 59 height 20
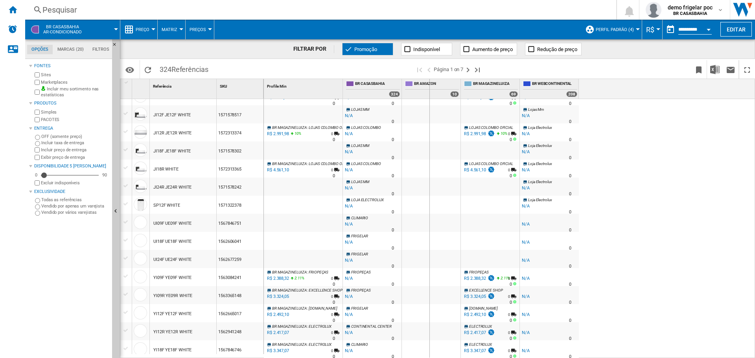
drag, startPoint x: 403, startPoint y: 85, endPoint x: 429, endPoint y: 87, distance: 26.0
click at [429, 87] on div "BR AMAZON 10" at bounding box center [431, 89] width 59 height 20
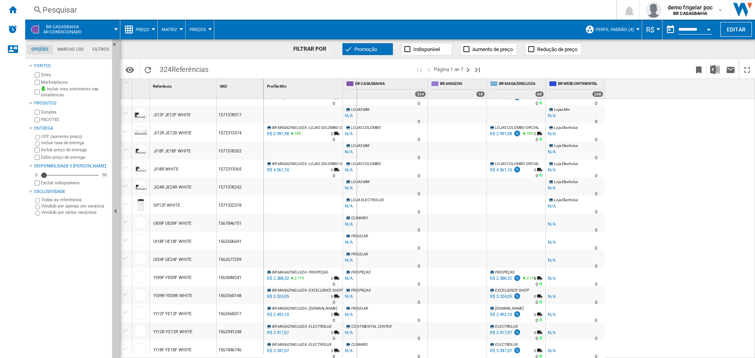
drag, startPoint x: 342, startPoint y: 83, endPoint x: 366, endPoint y: 85, distance: 24.1
click at [364, 85] on div "Profile Min 1 [GEOGRAPHIC_DATA] 324 BR AMAZON 10 BR MAGAZINELUIZA 69 BR WEBCONT…" at bounding box center [434, 89] width 341 height 20
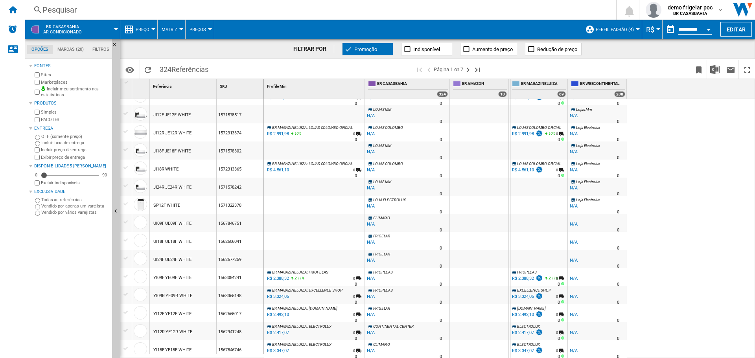
drag, startPoint x: 510, startPoint y: 84, endPoint x: 527, endPoint y: 84, distance: 17.3
click at [524, 84] on div "Profile Min 1 [GEOGRAPHIC_DATA] 324 BR AMAZON 10 BR MAGAZINELUIZA 69 BR WEBCONT…" at bounding box center [445, 89] width 363 height 20
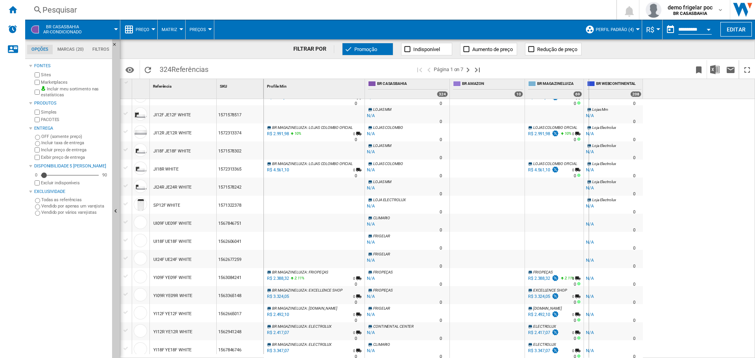
drag, startPoint x: 589, startPoint y: 86, endPoint x: 609, endPoint y: 88, distance: 20.2
click at [609, 88] on div "BR WEBCONTINENTAL 208" at bounding box center [613, 89] width 59 height 20
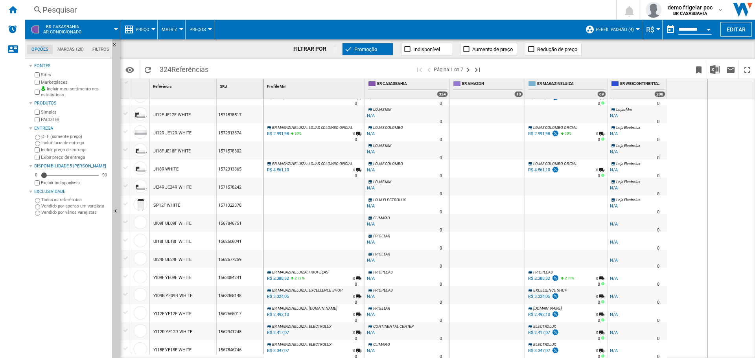
drag, startPoint x: 667, startPoint y: 85, endPoint x: 712, endPoint y: 95, distance: 46.4
click at [712, 95] on div "Profile Min 1 [GEOGRAPHIC_DATA] 324 BR AMAZON 10 BR MAGAZINELUIZA 69 BR WEBCONT…" at bounding box center [510, 89] width 492 height 20
drag, startPoint x: 711, startPoint y: 86, endPoint x: 691, endPoint y: 83, distance: 19.9
click at [691, 83] on div "BR WEBCONTINENTAL 208" at bounding box center [660, 89] width 104 height 20
click at [729, 135] on div "MULTILOJA -1.0 % -R$ 1 % N/A NaN N/A 0 MULTILOJA" at bounding box center [510, 229] width 492 height 260
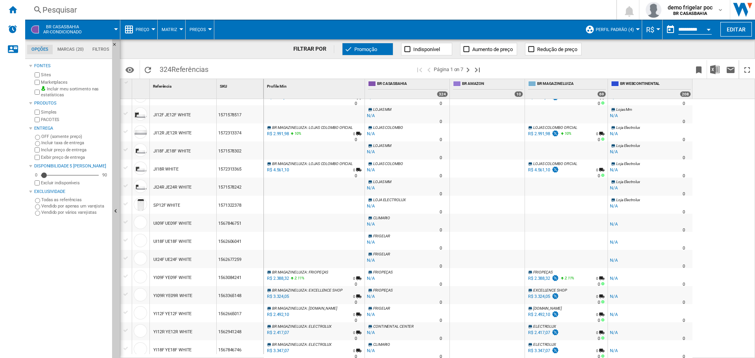
scroll to position [672, 0]
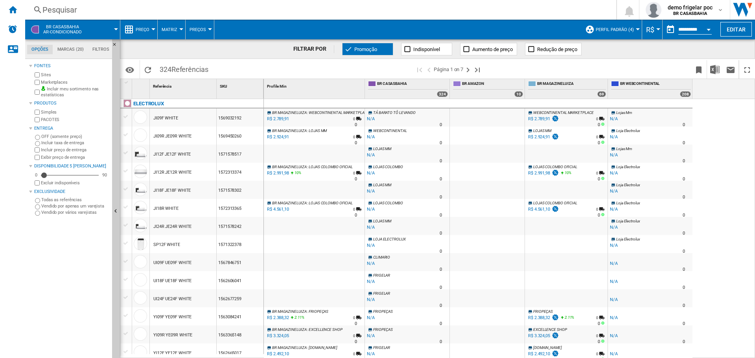
click at [543, 173] on div "R$ 2.991,98" at bounding box center [539, 173] width 22 height 5
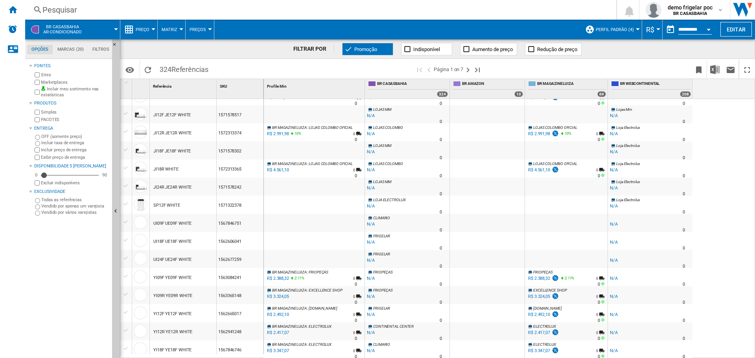
scroll to position [515, 0]
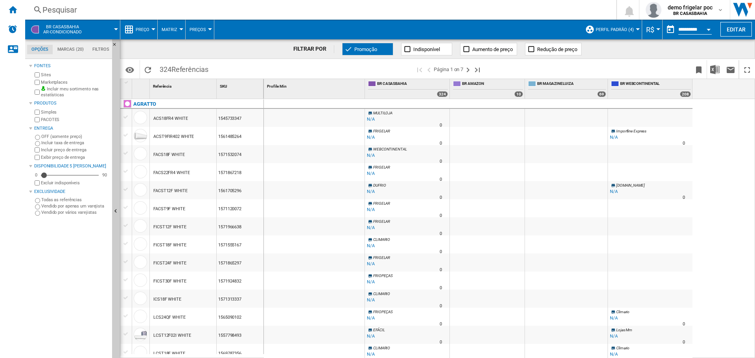
click at [34, 184] on div "Excluir indisponíveis" at bounding box center [71, 182] width 76 height 7
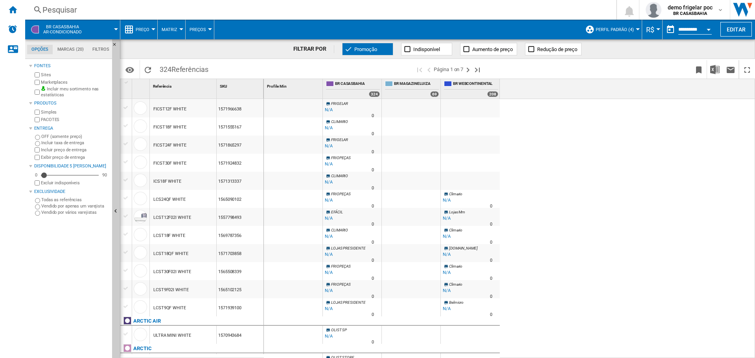
scroll to position [275, 0]
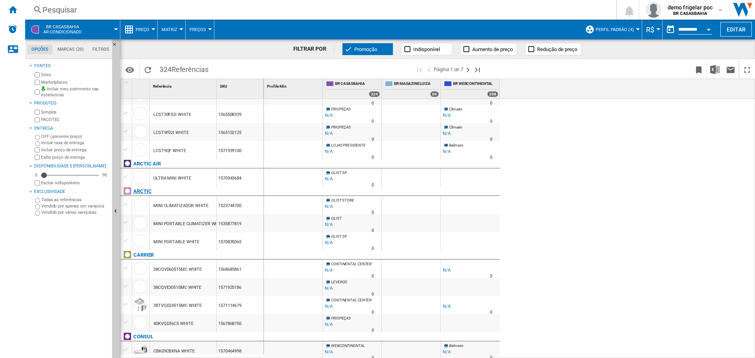
click at [139, 190] on div "ARCTIC" at bounding box center [142, 191] width 18 height 9
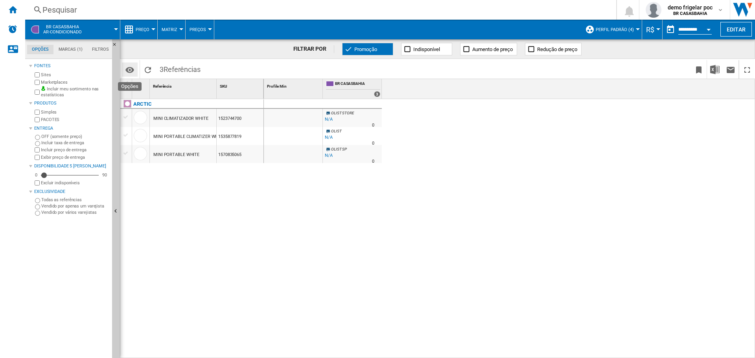
click at [127, 67] on md-icon "Opções" at bounding box center [129, 69] width 9 height 9
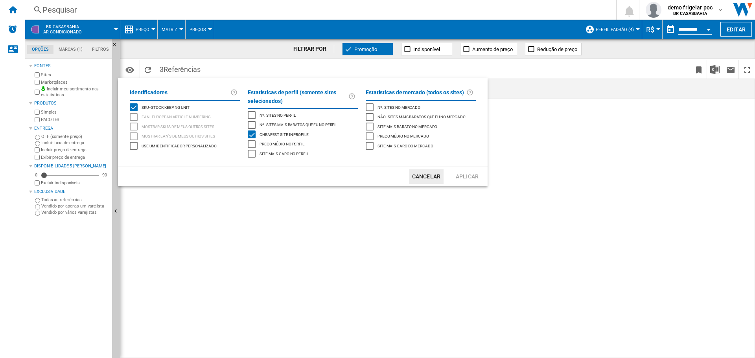
click at [383, 209] on md-backdrop at bounding box center [377, 179] width 755 height 358
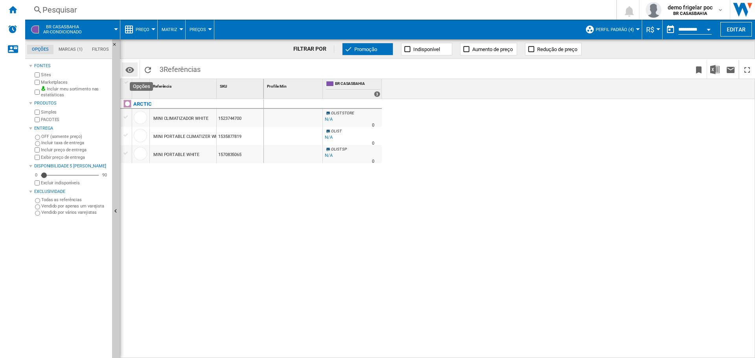
click at [131, 71] on md-icon "Opções" at bounding box center [129, 69] width 9 height 9
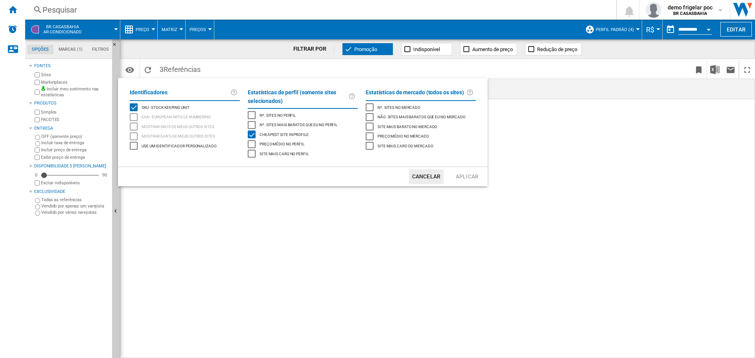
click at [371, 142] on div "Site mais caro do mercado" at bounding box center [370, 146] width 8 height 8
click at [369, 133] on div "Preço médio no mercado" at bounding box center [370, 137] width 8 height 8
click at [367, 147] on div "Site mais caro do mercado" at bounding box center [370, 146] width 8 height 8
click at [368, 133] on div "Preço médio no mercado" at bounding box center [370, 137] width 8 height 8
click at [370, 126] on div "site mais barato no mercado" at bounding box center [370, 127] width 8 height 8
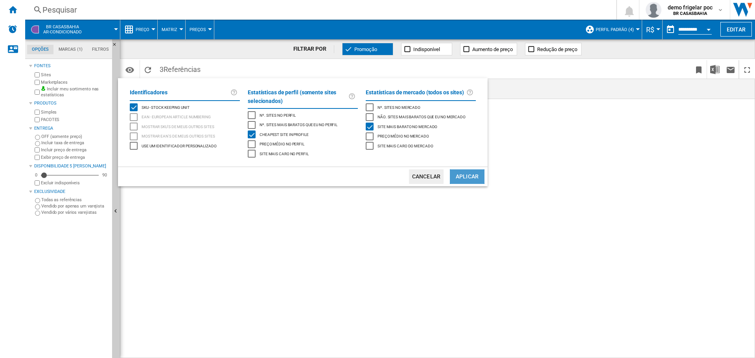
click at [458, 179] on button "Aplicar" at bounding box center [467, 177] width 35 height 15
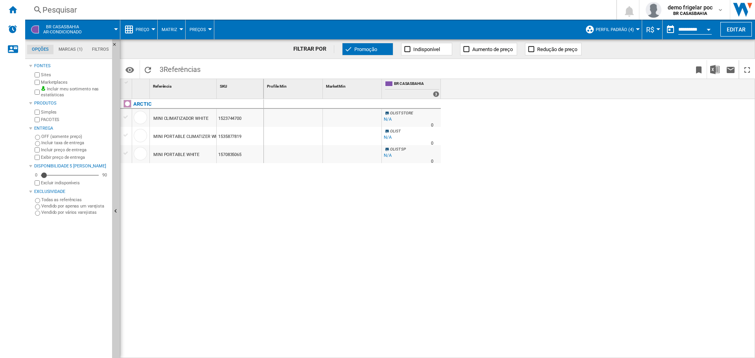
click at [363, 51] on span "Promoção" at bounding box center [366, 49] width 23 height 6
click at [129, 105] on div at bounding box center [128, 104] width 8 height 8
click at [78, 46] on md-tab-item "Marcas (1)" at bounding box center [71, 49] width 34 height 9
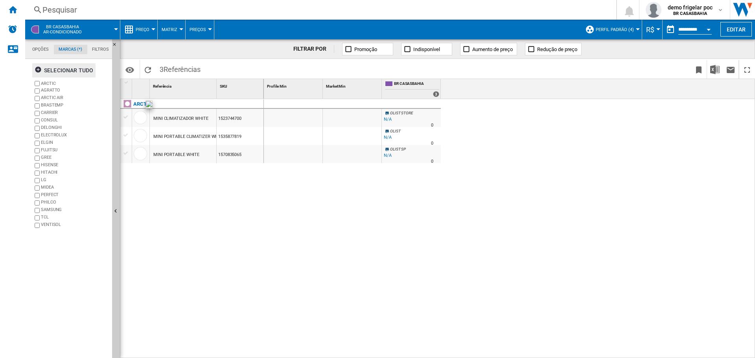
click at [38, 71] on ng-md-icon "button" at bounding box center [39, 70] width 9 height 9
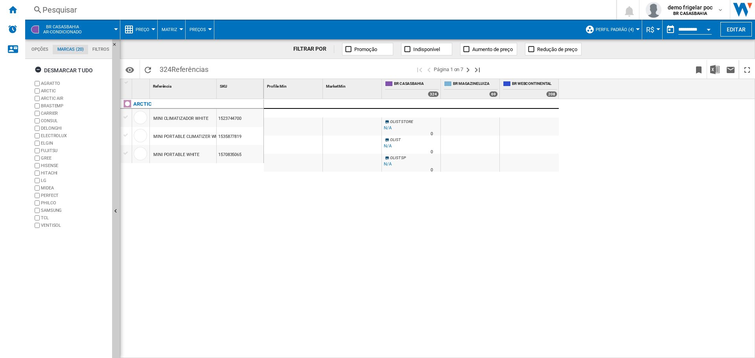
click at [40, 50] on md-tab-item "Opções" at bounding box center [40, 49] width 26 height 9
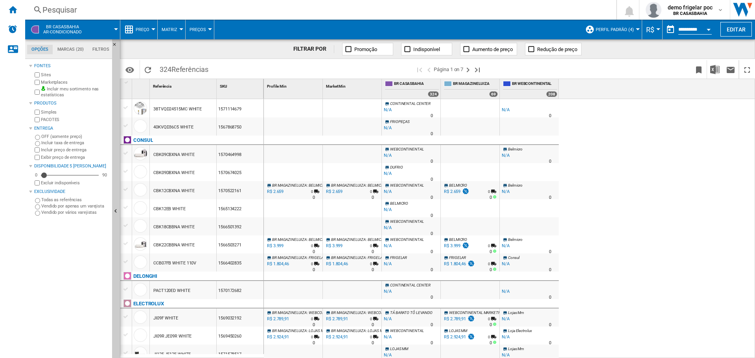
scroll to position [669, 0]
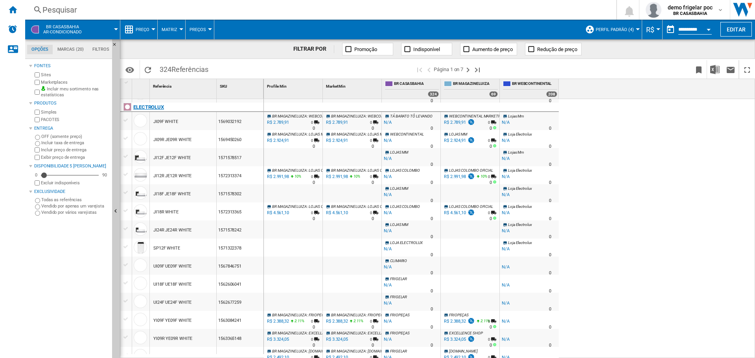
click at [137, 104] on div "ELECTROLUX" at bounding box center [148, 107] width 31 height 9
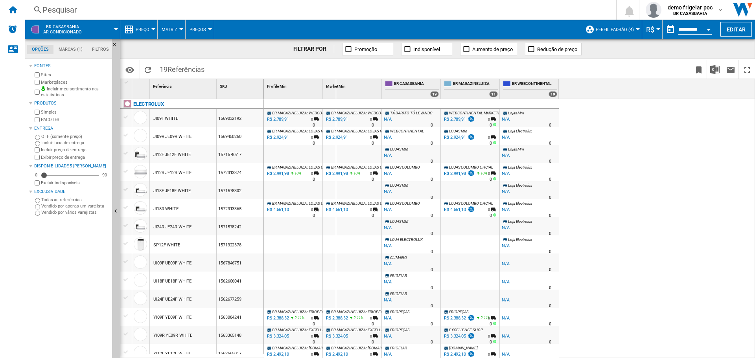
drag, startPoint x: 322, startPoint y: 90, endPoint x: 336, endPoint y: 92, distance: 13.8
click at [336, 92] on div "Profile Min 1 Market Min 1 [GEOGRAPHIC_DATA] 19 BR MAGAZINELUIZA 11 BR WEBCONTI…" at bounding box center [411, 89] width 295 height 20
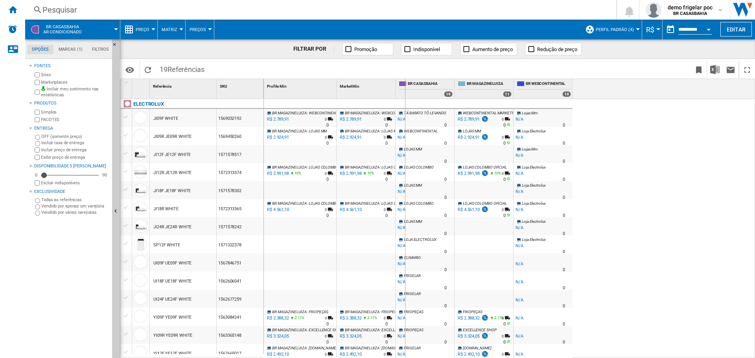
drag, startPoint x: 396, startPoint y: 90, endPoint x: 404, endPoint y: 92, distance: 7.8
click at [405, 92] on div "BR CASASBAHIA 19" at bounding box center [425, 89] width 59 height 20
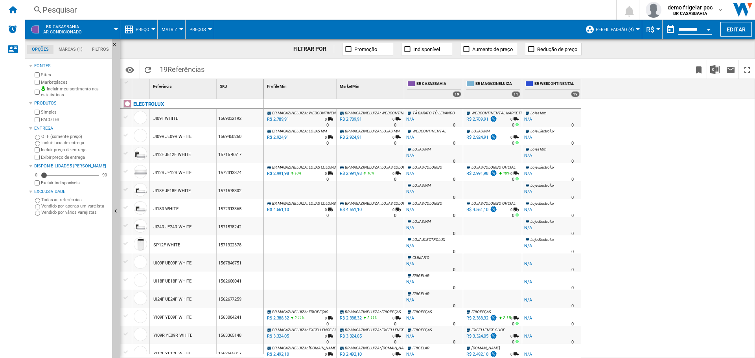
drag, startPoint x: 462, startPoint y: 88, endPoint x: 469, endPoint y: 87, distance: 7.2
click at [469, 87] on div "Profile Min 1 Market Min 1 [GEOGRAPHIC_DATA] 19 BR MAGAZINELUIZA 11 BR WEBCONTI…" at bounding box center [423, 89] width 318 height 20
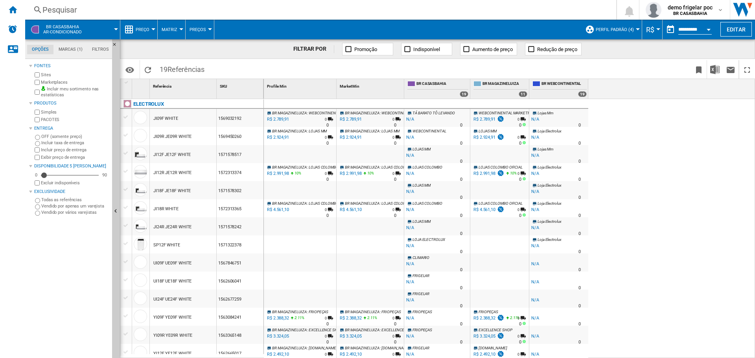
drag, startPoint x: 530, startPoint y: 85, endPoint x: 541, endPoint y: 87, distance: 10.3
click at [541, 87] on div "Profile Min 1 Market Min 1 [GEOGRAPHIC_DATA] 19 BR MAGAZINELUIZA 11 BR WEBCONTI…" at bounding box center [426, 89] width 325 height 20
drag, startPoint x: 529, startPoint y: 86, endPoint x: 545, endPoint y: 86, distance: 16.5
click at [545, 86] on div "Profile Min 1 Market Min 1 [GEOGRAPHIC_DATA] 19 BR MAGAZINELUIZA 11 BR WEBCONTI…" at bounding box center [426, 89] width 325 height 20
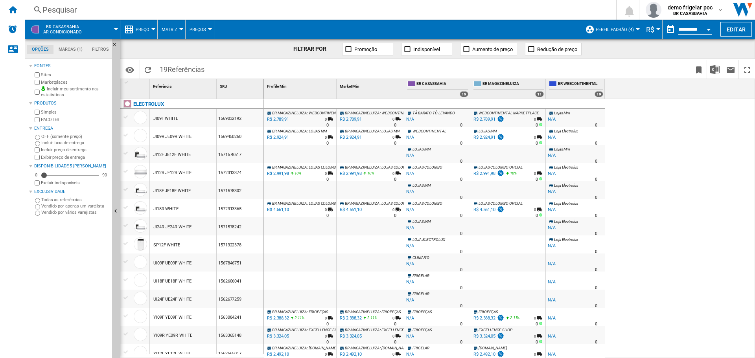
drag, startPoint x: 615, startPoint y: 87, endPoint x: 622, endPoint y: 88, distance: 7.2
click at [622, 88] on div "Profile Min 1 Market Min 1 [GEOGRAPHIC_DATA] 19 BR MAGAZINELUIZA 11 BR WEBCONTI…" at bounding box center [510, 89] width 492 height 20
click at [676, 187] on div "BR MAGAZINELUIZA : WEBCONTINENTAL MARKETPLACE -1.0 % R$ 2.789,91 % N/A 0 N/A 0 …" at bounding box center [510, 229] width 492 height 260
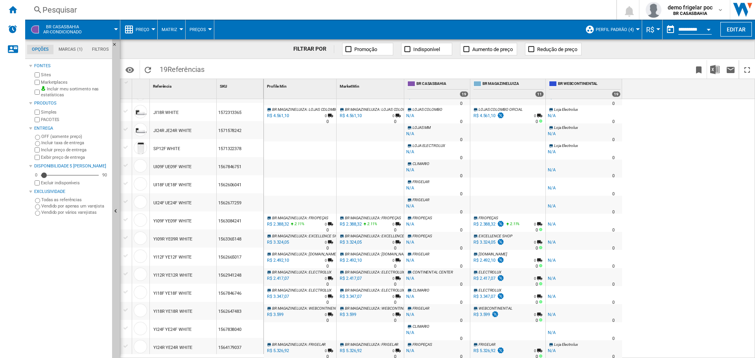
scroll to position [96, 0]
click at [327, 224] on div "BR MAGAZINELUIZA : FRIOPEÇAS -1.0 % R$ 2.388,32 2.11 % N/A 0 N/A 0 BR MAGAZINEL…" at bounding box center [300, 225] width 69 height 18
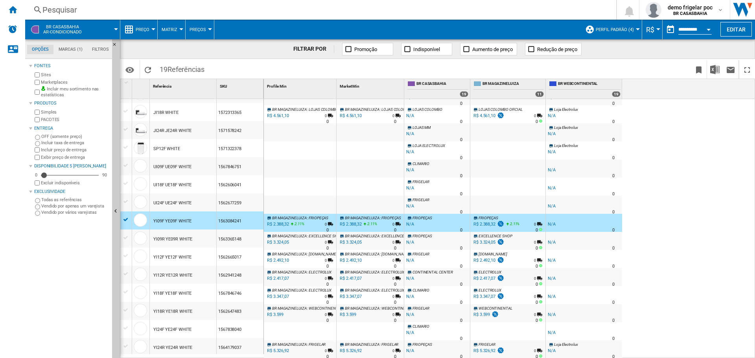
drag, startPoint x: 327, startPoint y: 222, endPoint x: 302, endPoint y: 198, distance: 34.8
click at [327, 223] on div "BR MAGAZINELUIZA : FRIOPEÇAS -1.0 % R$ 2.388,32 2.11 % N/A 0 N/A 0 BR MAGAZINEL…" at bounding box center [300, 225] width 69 height 18
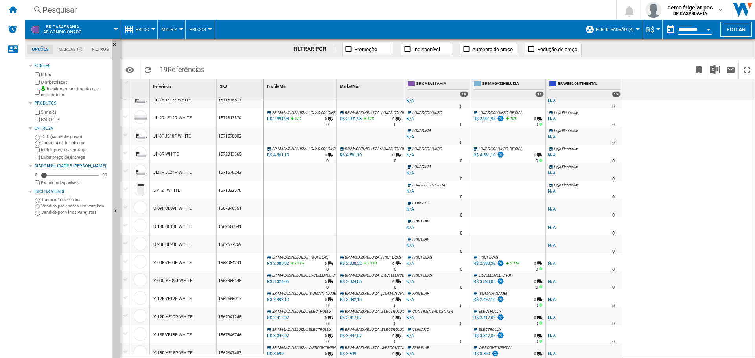
scroll to position [0, 0]
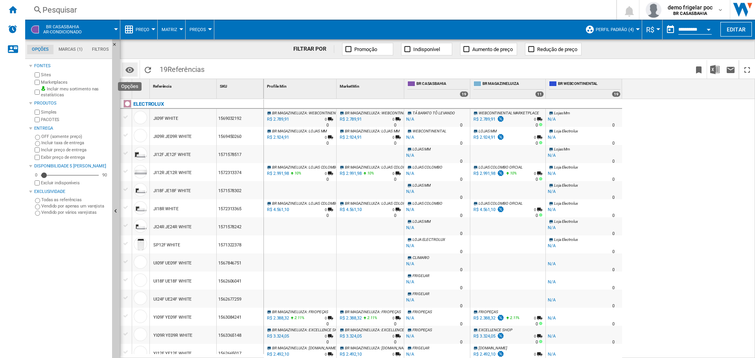
click at [129, 68] on md-icon "Opções" at bounding box center [129, 69] width 9 height 9
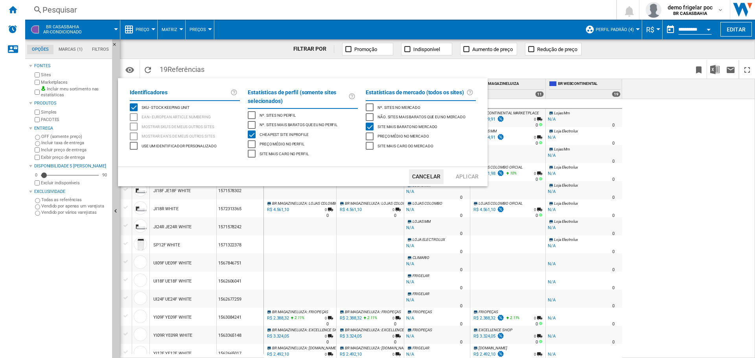
click at [171, 148] on span "Use um identificador personalizado" at bounding box center [179, 146] width 75 height 6
click at [466, 170] on button "Aplicar" at bounding box center [467, 177] width 35 height 15
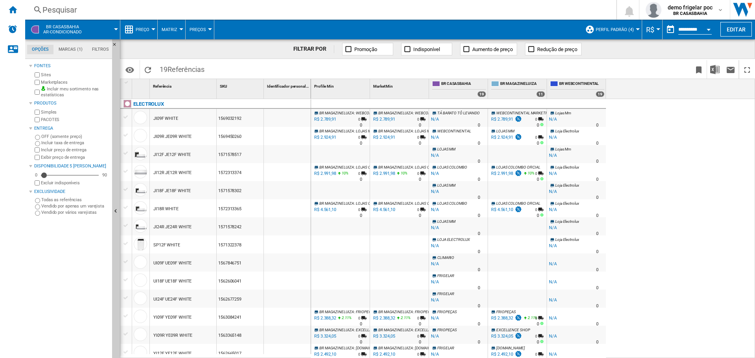
click at [290, 87] on span "Identificador personalizado" at bounding box center [291, 86] width 48 height 4
drag, startPoint x: 310, startPoint y: 90, endPoint x: 327, endPoint y: 92, distance: 16.6
click at [326, 92] on div "1 Referência 1 SKU 1 Identificador personalizado 1 ELECTROLUX JI09F WHITE 15690…" at bounding box center [437, 218] width 635 height 279
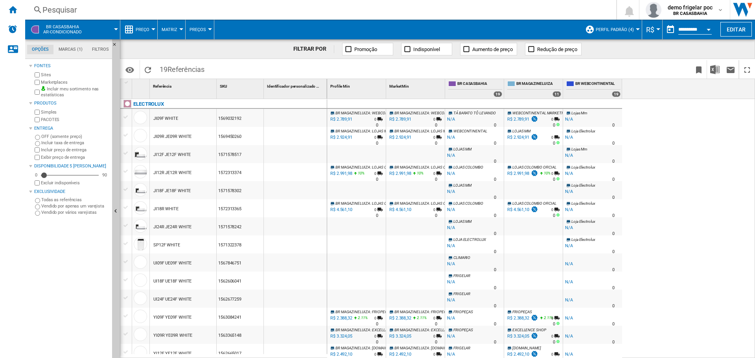
click at [325, 87] on div at bounding box center [326, 89] width 2 height 20
drag, startPoint x: 325, startPoint y: 87, endPoint x: 345, endPoint y: 90, distance: 20.8
click at [345, 90] on div "1 Referência 1 SKU 1 Identificador personalizado 1 ELECTROLUX JI09F WHITE 15690…" at bounding box center [437, 218] width 635 height 279
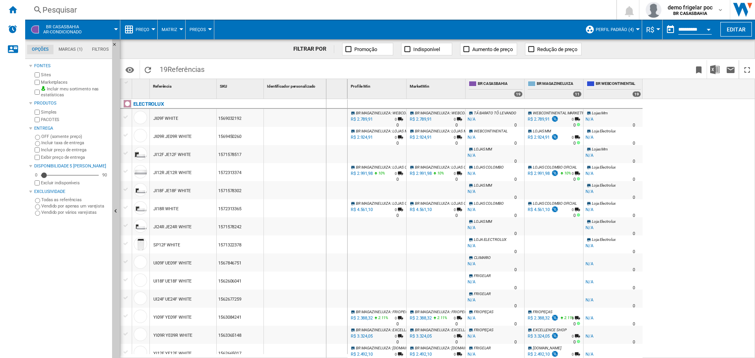
drag, startPoint x: 346, startPoint y: 88, endPoint x: 326, endPoint y: 88, distance: 20.1
click at [326, 88] on div "Identificador personalizado 1" at bounding box center [306, 89] width 84 height 20
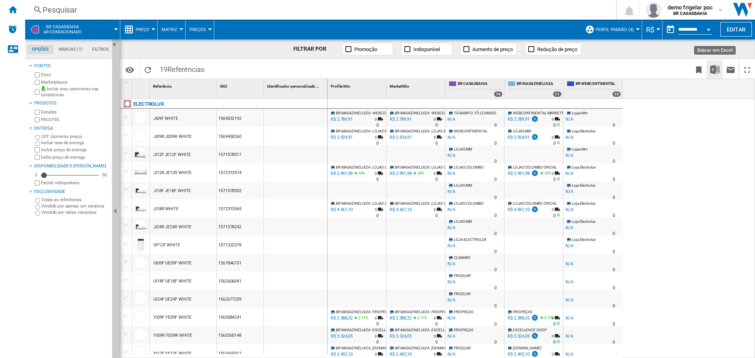
click at [714, 73] on img "Baixar em Excel" at bounding box center [715, 69] width 9 height 9
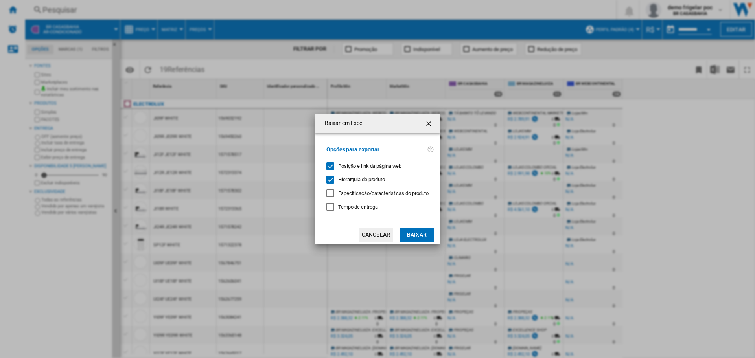
click at [331, 194] on div at bounding box center [331, 194] width 8 height 8
click at [329, 211] on div "Tempo de entrega" at bounding box center [331, 207] width 8 height 8
click at [330, 211] on div "Tempo de entrega" at bounding box center [331, 207] width 8 height 8
click at [331, 162] on div "Posição e link da página web" at bounding box center [331, 166] width 8 height 8
click at [332, 177] on div "Hierarquia de produto" at bounding box center [331, 180] width 8 height 8
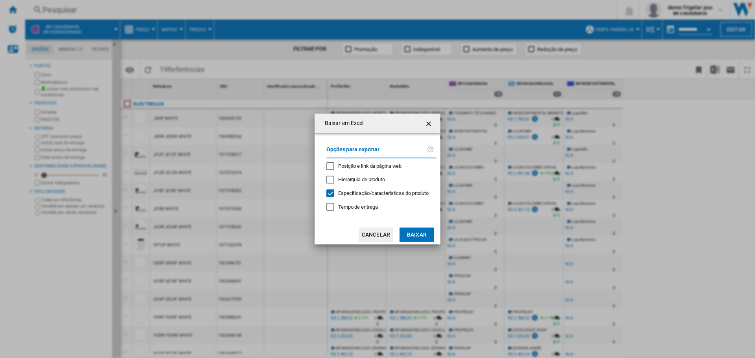
drag, startPoint x: 414, startPoint y: 237, endPoint x: 420, endPoint y: 238, distance: 6.0
click at [414, 237] on button "Baixar" at bounding box center [417, 235] width 35 height 14
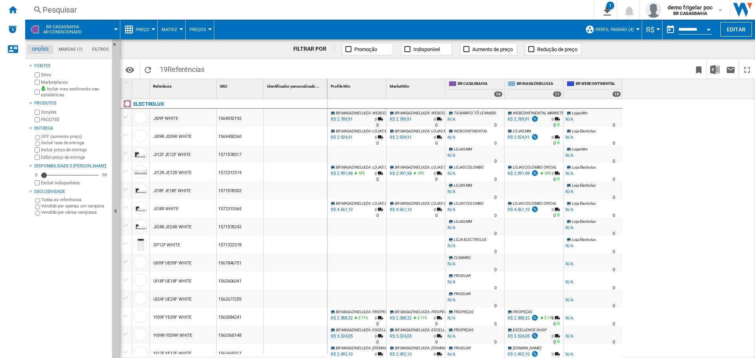
click at [142, 30] on span "Preço" at bounding box center [143, 29] width 14 height 5
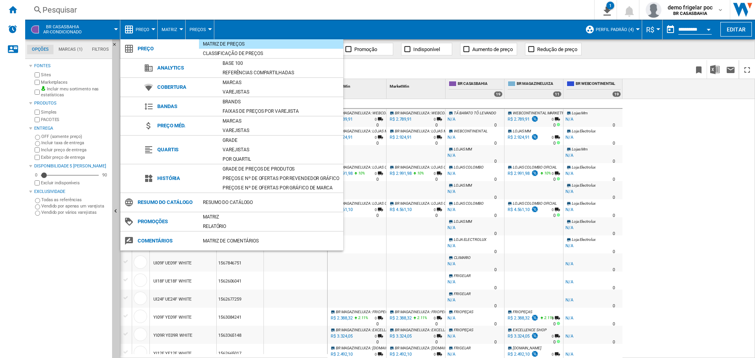
click at [50, 284] on md-backdrop at bounding box center [377, 179] width 755 height 358
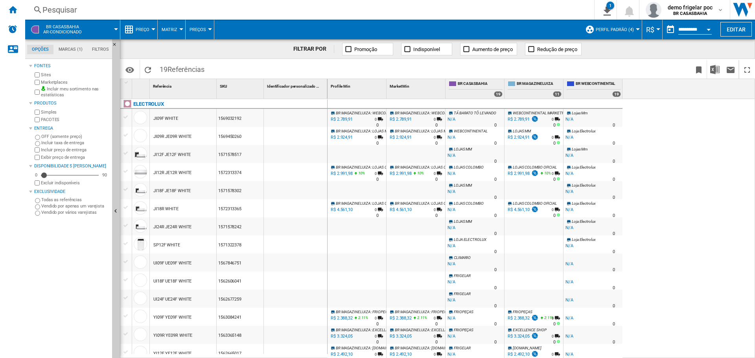
click at [603, 29] on span "Perfil padrão (4)" at bounding box center [615, 29] width 38 height 5
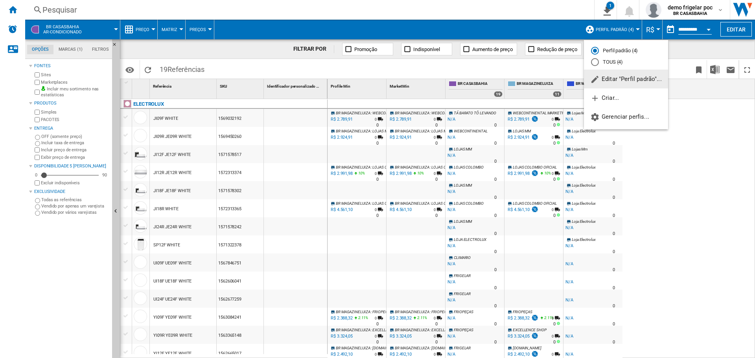
click at [603, 29] on md-backdrop at bounding box center [377, 179] width 755 height 358
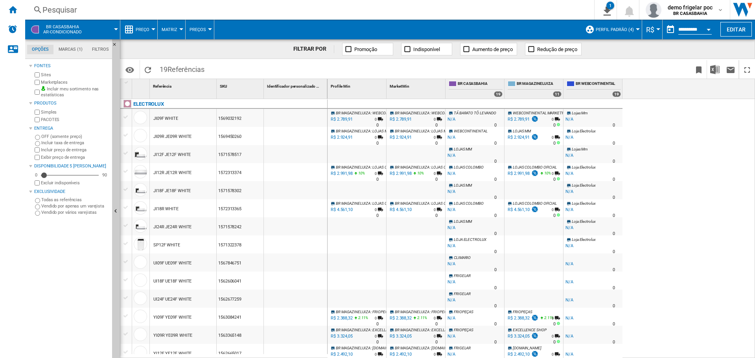
click at [81, 50] on md-tab-item "Marcas (1)" at bounding box center [71, 49] width 34 height 9
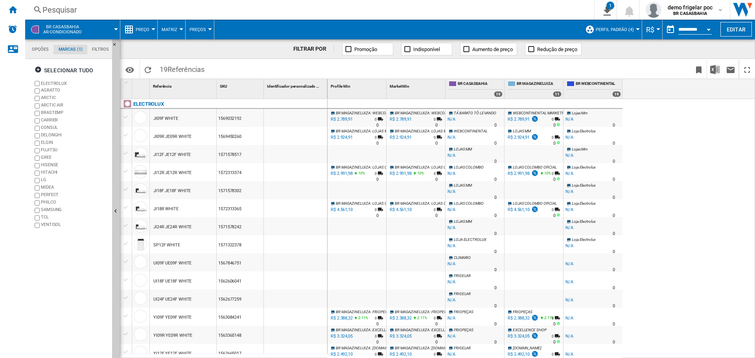
click at [102, 48] on md-tab-item "Filtros" at bounding box center [100, 49] width 26 height 9
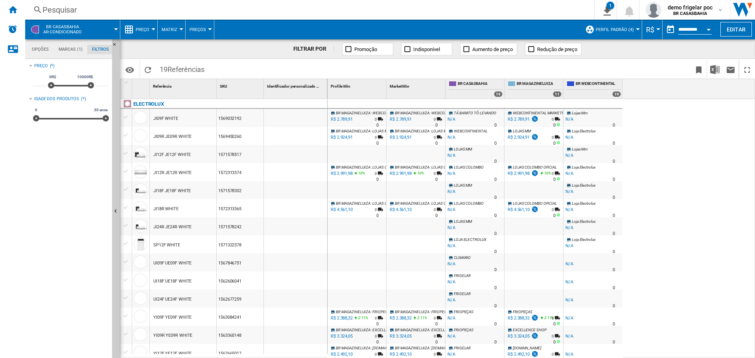
click at [44, 50] on md-tab-item "Opções" at bounding box center [40, 49] width 26 height 9
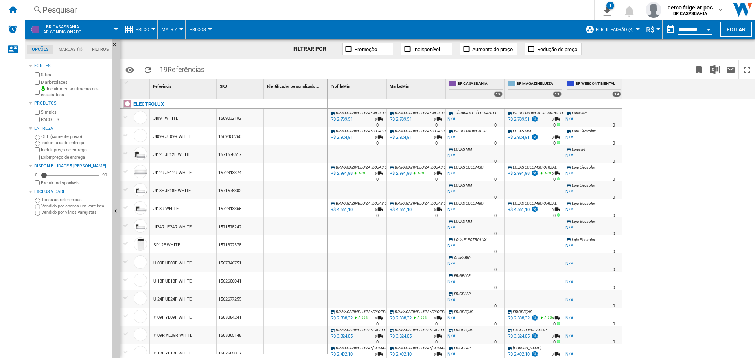
click at [65, 48] on md-tab-item "Marcas (1)" at bounding box center [71, 49] width 34 height 9
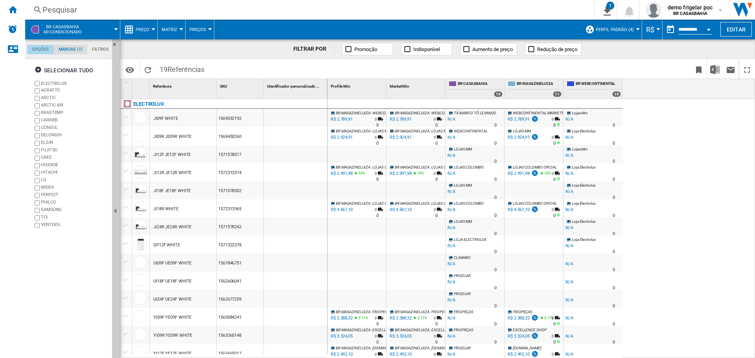
click at [37, 47] on md-tab-item "Opções" at bounding box center [40, 49] width 26 height 9
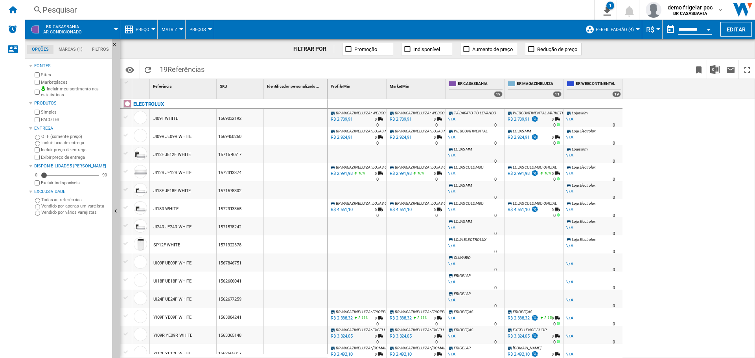
click at [73, 29] on span "BR CASASBAHIA Ar-condicionado" at bounding box center [62, 29] width 39 height 10
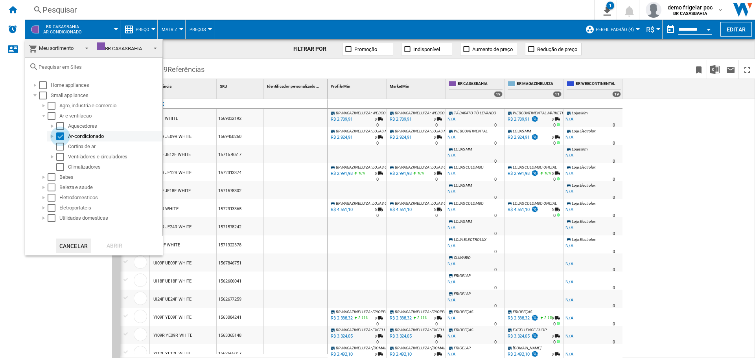
click at [59, 133] on div "Select" at bounding box center [60, 137] width 8 height 8
click at [44, 198] on div at bounding box center [44, 198] width 8 height 8
click at [43, 197] on div at bounding box center [44, 198] width 8 height 8
click at [44, 206] on div at bounding box center [44, 208] width 8 height 8
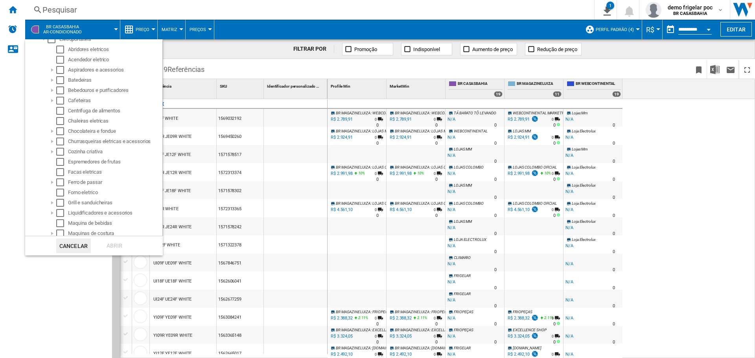
scroll to position [137, 0]
click at [79, 133] on div "Cafeteiras" at bounding box center [114, 133] width 93 height 8
click at [54, 132] on div at bounding box center [52, 133] width 8 height 8
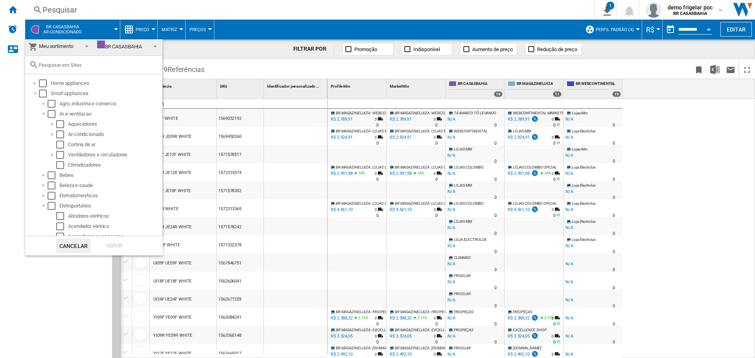
scroll to position [0, 0]
click at [72, 68] on input "text" at bounding box center [99, 67] width 120 height 6
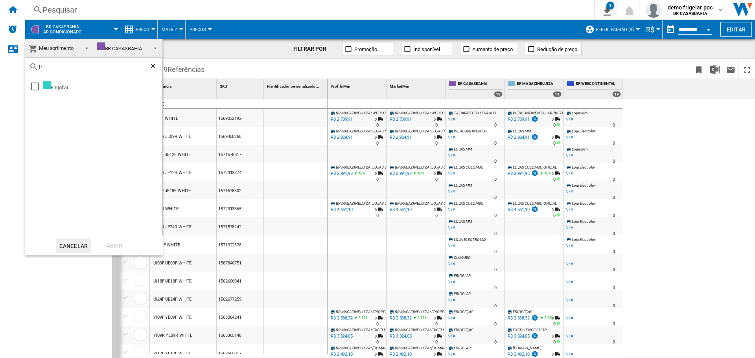
type input "f"
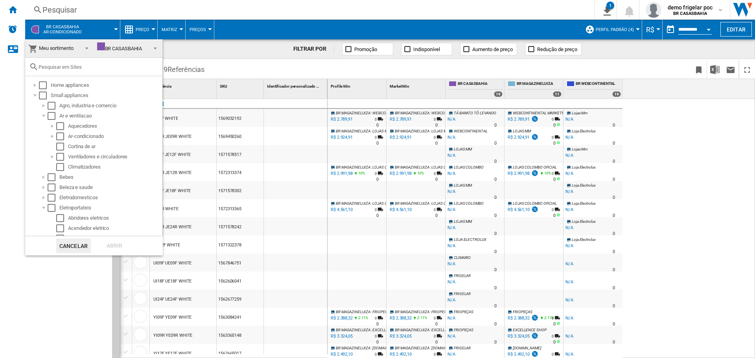
click at [79, 67] on input "text" at bounding box center [99, 67] width 120 height 6
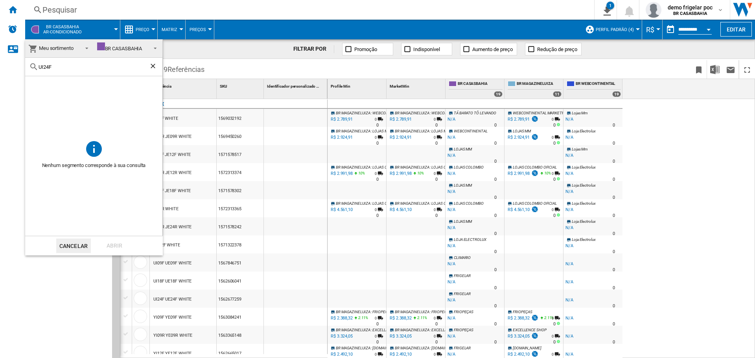
type input "UI24F"
click at [135, 49] on div "BR CASASBAHIA" at bounding box center [119, 49] width 45 height 6
click at [70, 66] on input "UI24F" at bounding box center [94, 67] width 111 height 6
click at [68, 66] on input "UI24F" at bounding box center [94, 67] width 111 height 6
click at [61, 66] on input "UI24F" at bounding box center [94, 67] width 111 height 6
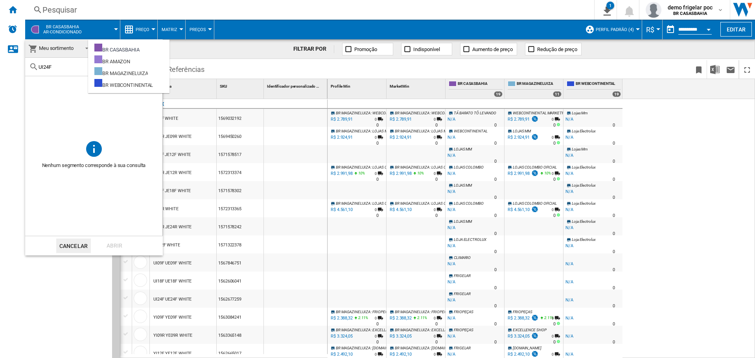
drag, startPoint x: 61, startPoint y: 63, endPoint x: 66, endPoint y: 48, distance: 15.6
click at [63, 62] on div "UI24F" at bounding box center [93, 67] width 137 height 18
click at [68, 43] on span "Meu sortimento" at bounding box center [53, 48] width 50 height 11
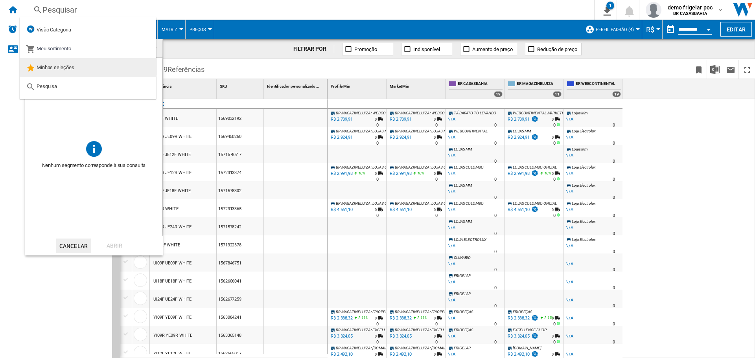
click at [65, 62] on div "Minhas seleções" at bounding box center [50, 67] width 48 height 11
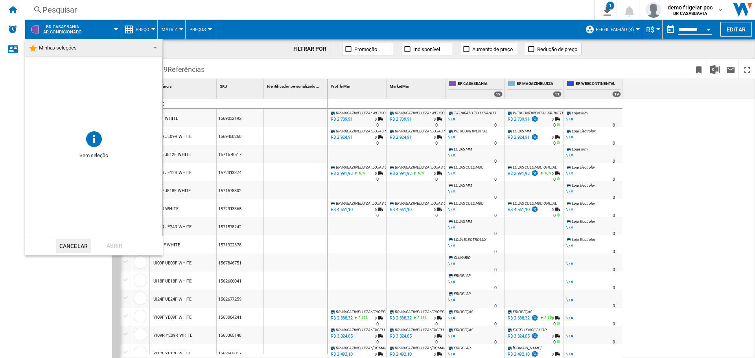
click at [142, 51] on span "Minhas seleções" at bounding box center [87, 47] width 118 height 11
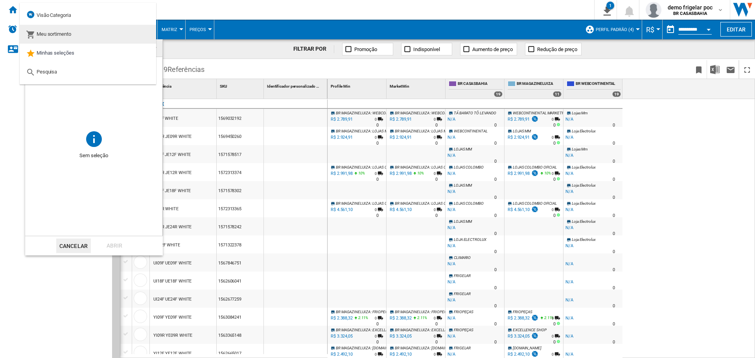
click at [71, 33] on span "Meu sortimento" at bounding box center [54, 34] width 35 height 6
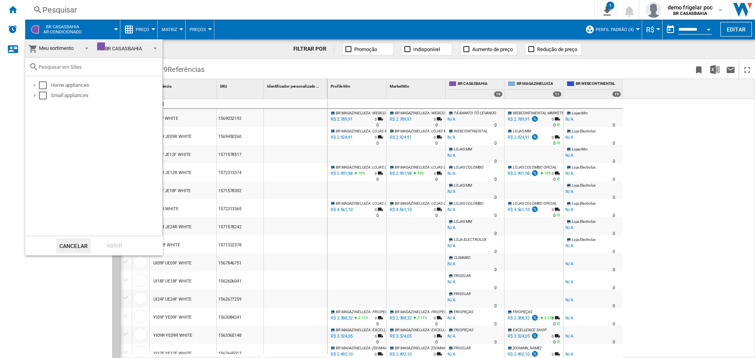
click at [59, 48] on span "Meu sortimento" at bounding box center [56, 48] width 35 height 6
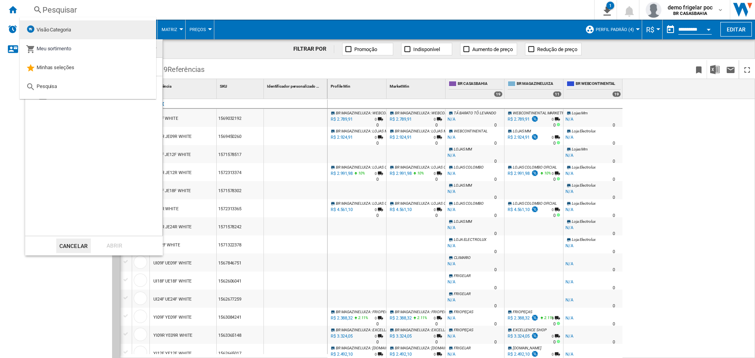
click at [59, 24] on md-option "Visão Categoria" at bounding box center [88, 29] width 137 height 19
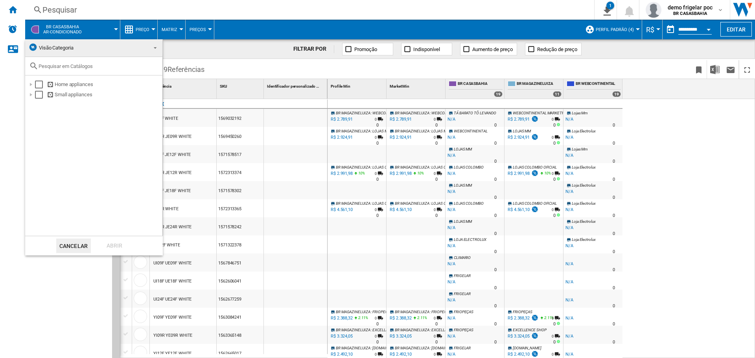
click at [59, 28] on md-backdrop at bounding box center [377, 179] width 755 height 358
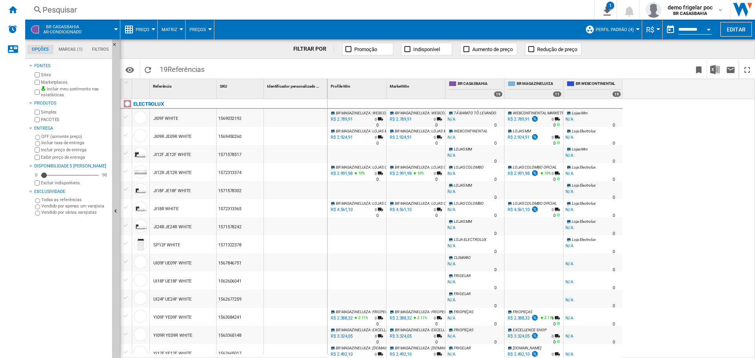
click at [63, 28] on span "BR CASASBAHIA Ar-condicionado" at bounding box center [62, 29] width 39 height 10
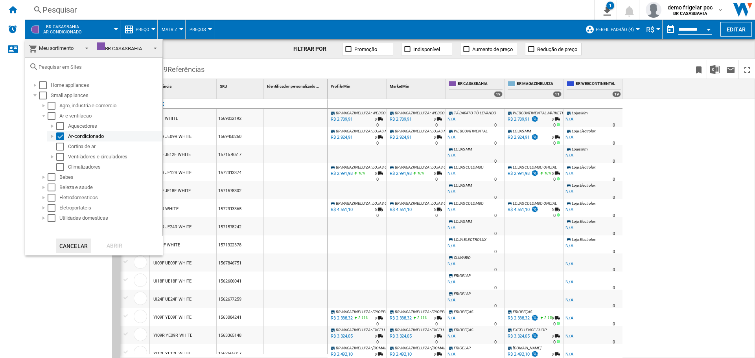
click at [58, 135] on div "Select" at bounding box center [60, 137] width 8 height 8
click at [52, 135] on div at bounding box center [52, 137] width 8 height 8
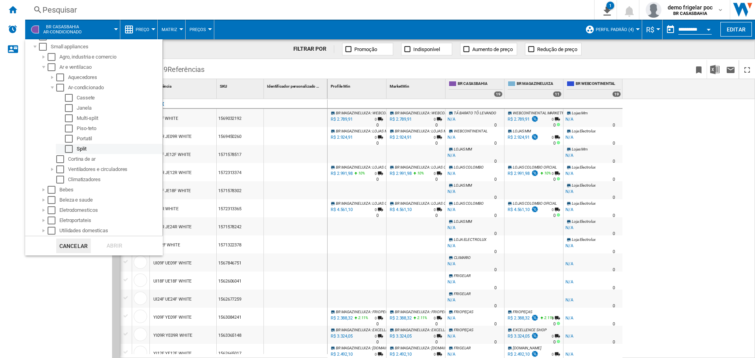
scroll to position [9, 0]
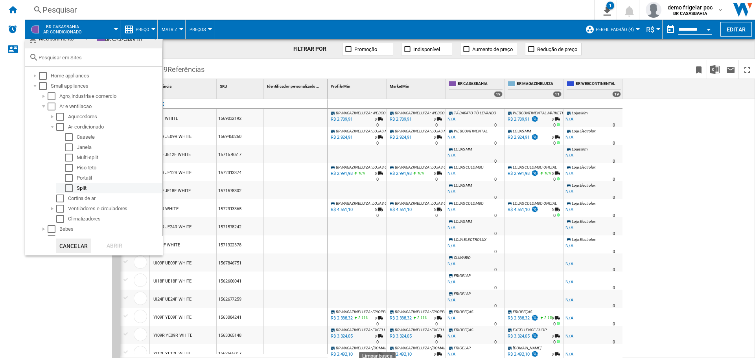
click at [79, 190] on div "Split" at bounding box center [119, 189] width 85 height 8
click at [70, 189] on div "Select" at bounding box center [69, 189] width 8 height 8
click at [112, 246] on div "Abrir" at bounding box center [114, 246] width 35 height 15
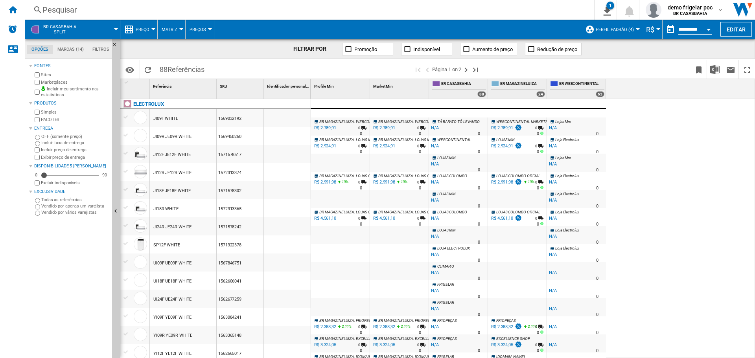
click at [57, 26] on span "BR CASASBAHIA Split" at bounding box center [59, 29] width 33 height 10
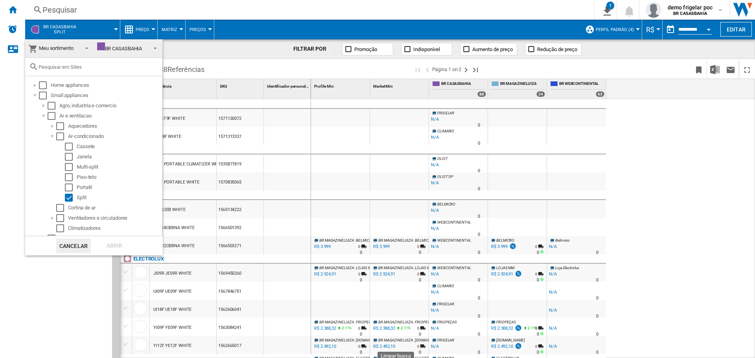
click at [256, 35] on md-backdrop at bounding box center [377, 179] width 755 height 358
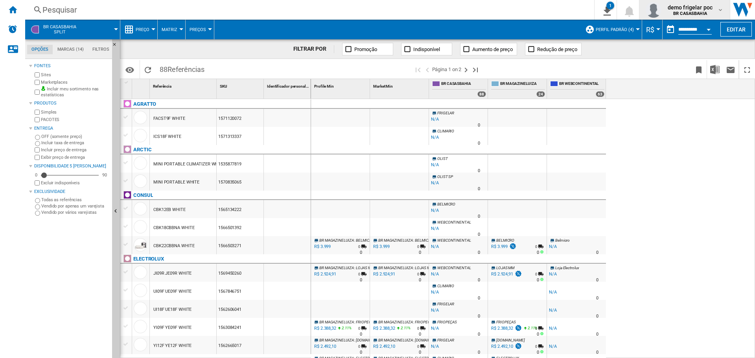
click at [704, 9] on span "demo frigelar poc" at bounding box center [690, 8] width 45 height 8
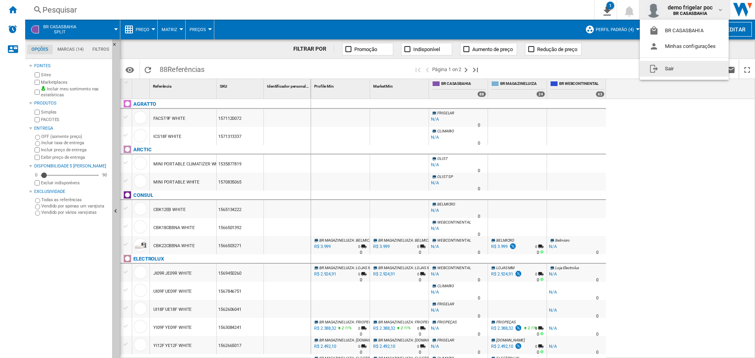
click at [667, 70] on button "Sair" at bounding box center [684, 69] width 89 height 16
